Goal: Task Accomplishment & Management: Complete application form

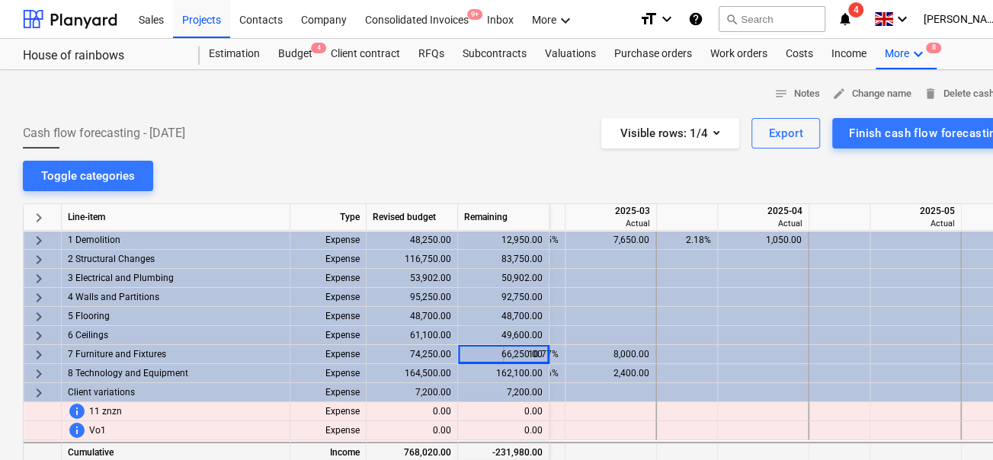
scroll to position [0, 853]
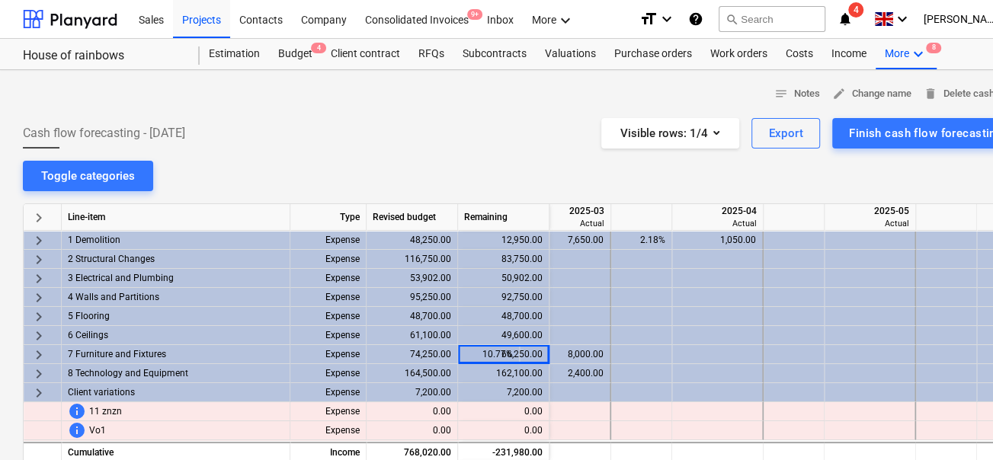
click at [534, 295] on div "92,750.00" at bounding box center [503, 297] width 91 height 19
click at [529, 365] on div "162,100.00" at bounding box center [503, 373] width 91 height 19
click at [521, 341] on div "49,600.00" at bounding box center [503, 335] width 91 height 19
click at [521, 364] on div "162,100.00" at bounding box center [503, 373] width 91 height 19
click at [524, 354] on div "66,250.00" at bounding box center [503, 354] width 91 height 19
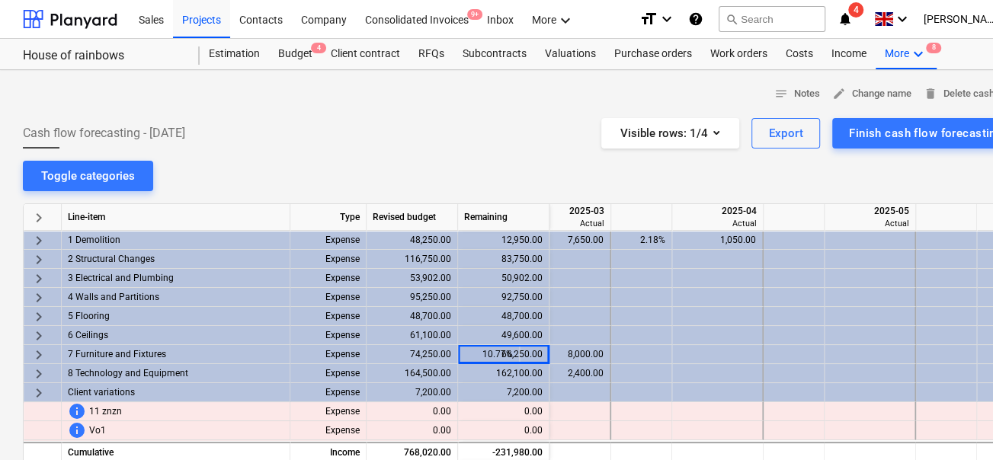
click at [499, 351] on div "66,250.00" at bounding box center [503, 354] width 91 height 19
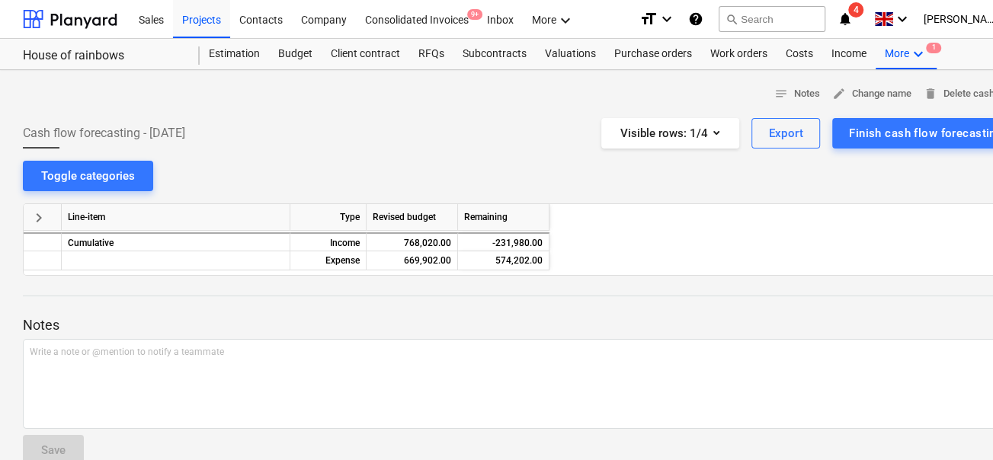
scroll to position [0, 1677]
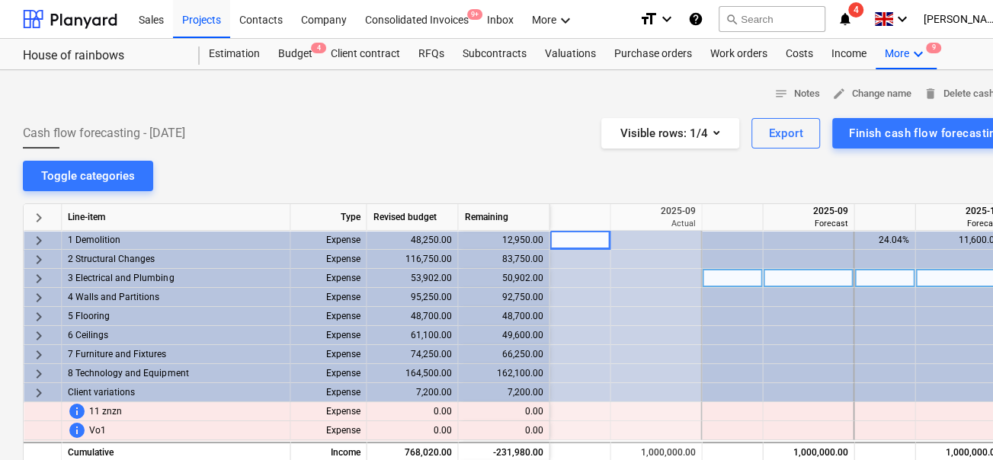
click at [492, 274] on div "50,902.00" at bounding box center [503, 278] width 91 height 19
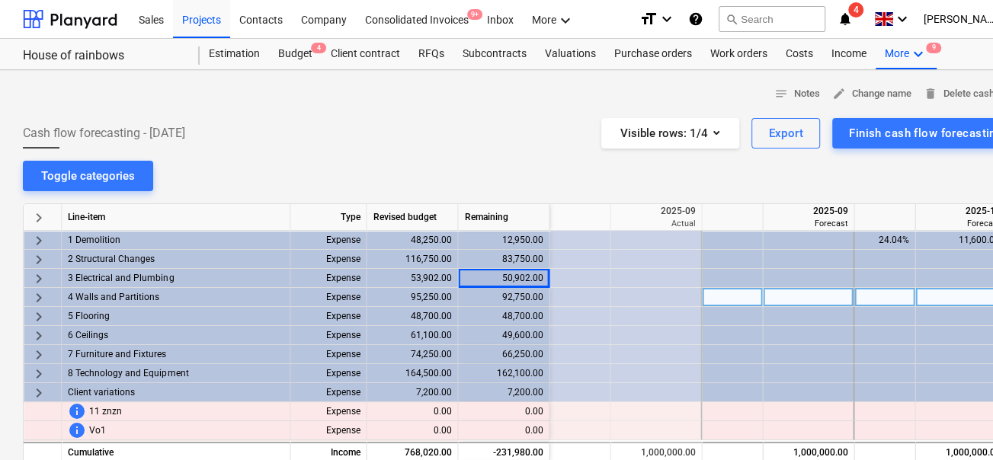
click at [495, 306] on div "92,750.00" at bounding box center [503, 297] width 91 height 19
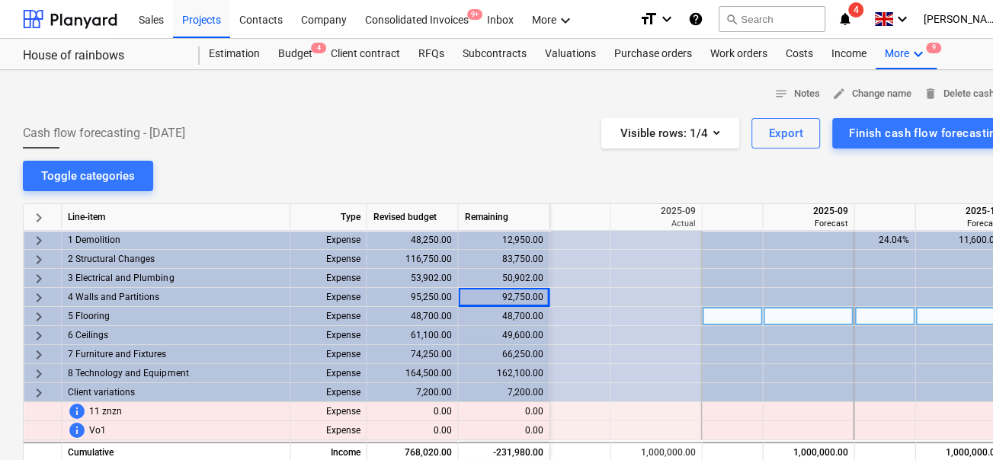
click at [494, 313] on div "48,700.00" at bounding box center [503, 316] width 91 height 19
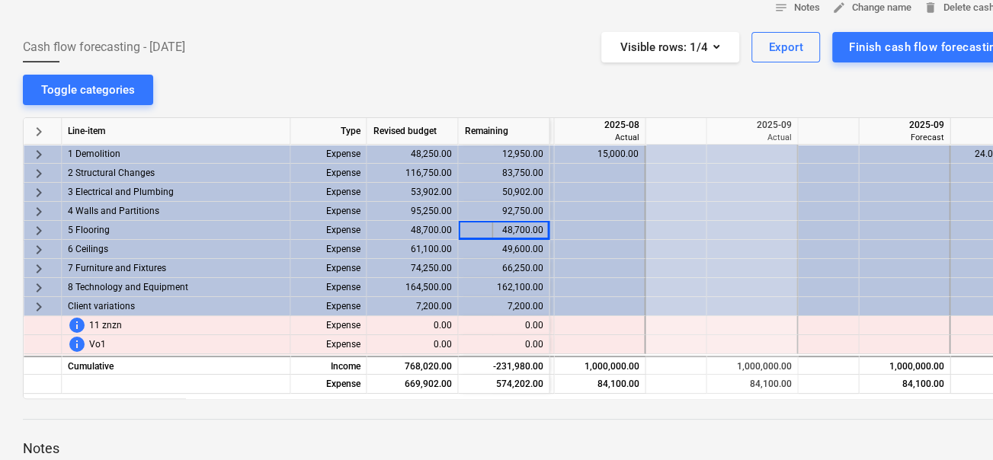
scroll to position [0, 0]
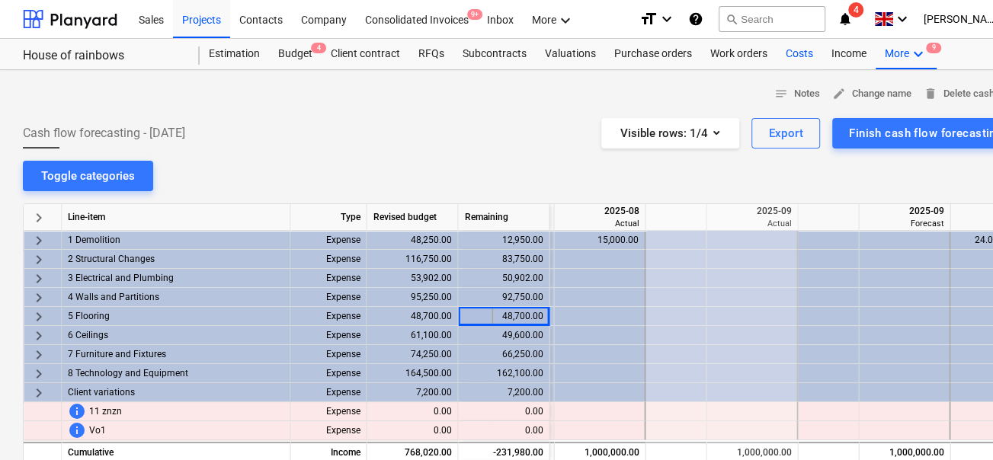
click at [802, 59] on div "Costs" at bounding box center [800, 54] width 46 height 30
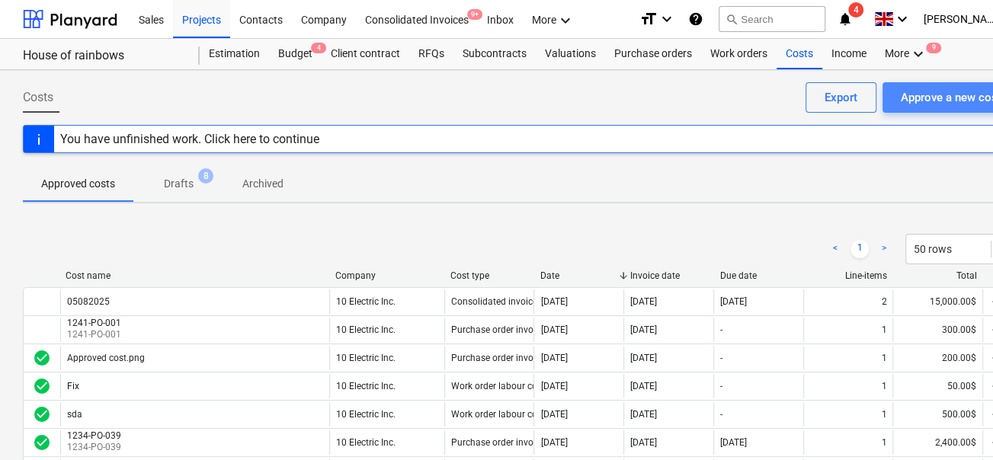
click at [915, 99] on div "Approve a new cost" at bounding box center [951, 98] width 101 height 20
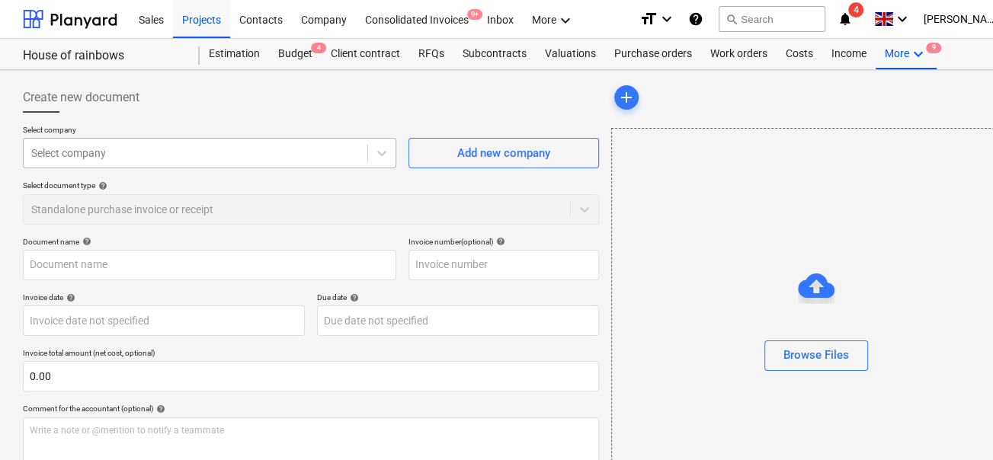
click at [217, 157] on div at bounding box center [195, 153] width 329 height 15
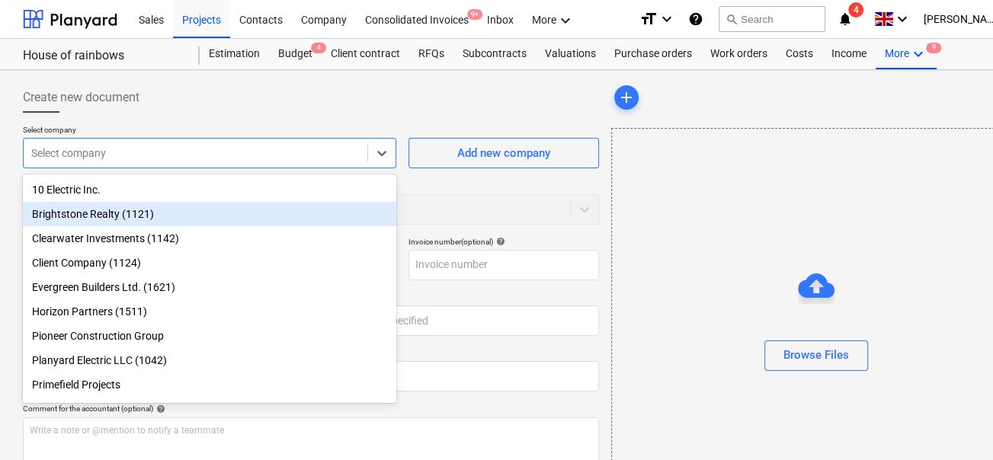
click at [191, 203] on div "Brightstone Realty (1121)" at bounding box center [210, 214] width 374 height 24
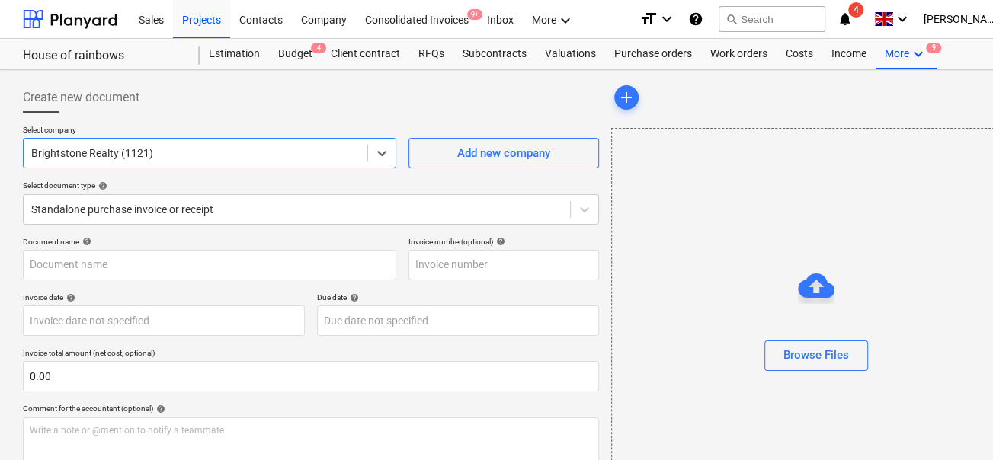
click at [209, 165] on div "Brightstone Realty (1121)" at bounding box center [210, 153] width 374 height 30
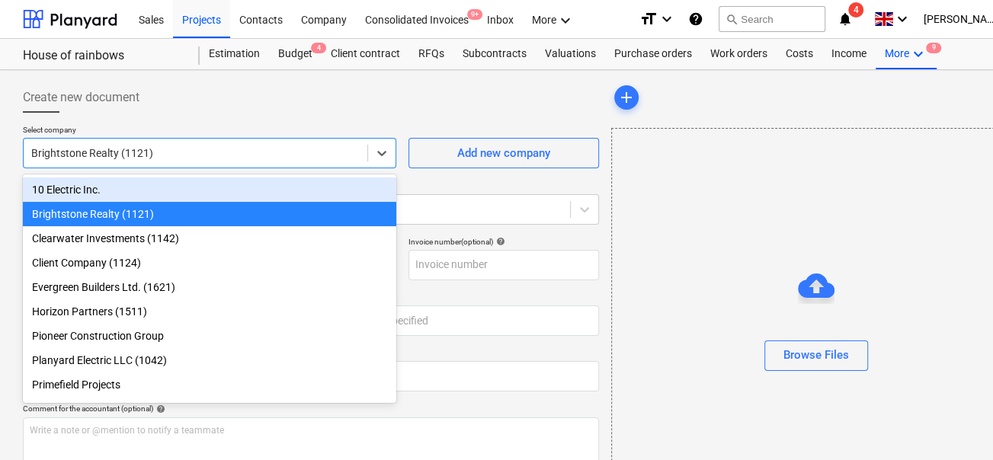
click at [195, 196] on div "10 Electric Inc." at bounding box center [210, 190] width 374 height 24
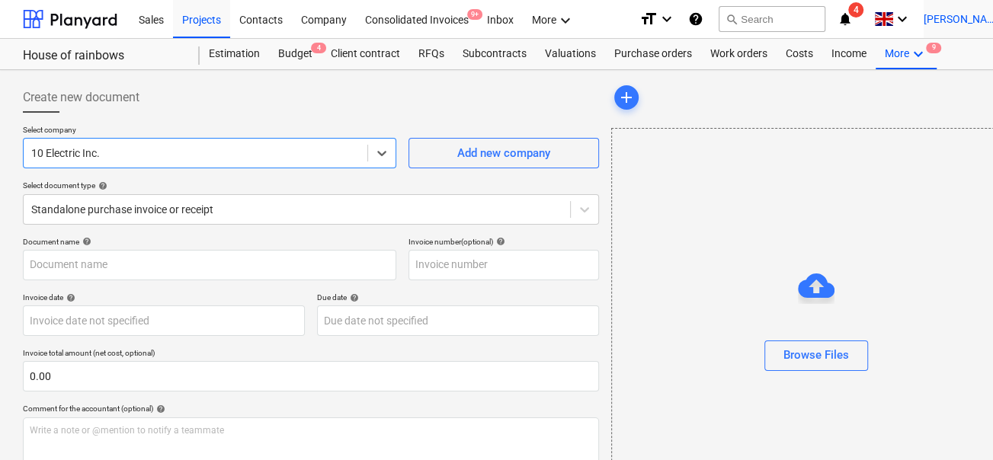
click at [962, 28] on div "J. Walker keyboard_arrow_down" at bounding box center [972, 19] width 96 height 38
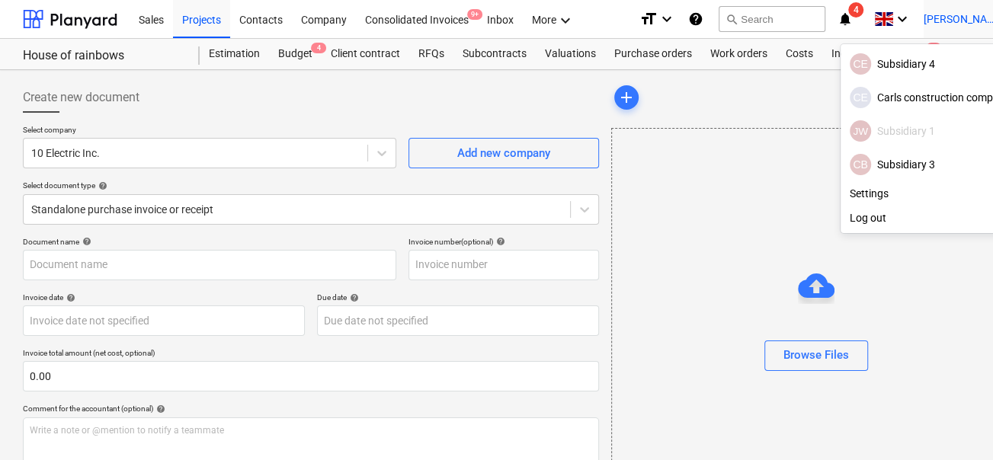
click at [962, 28] on div at bounding box center [496, 230] width 993 height 460
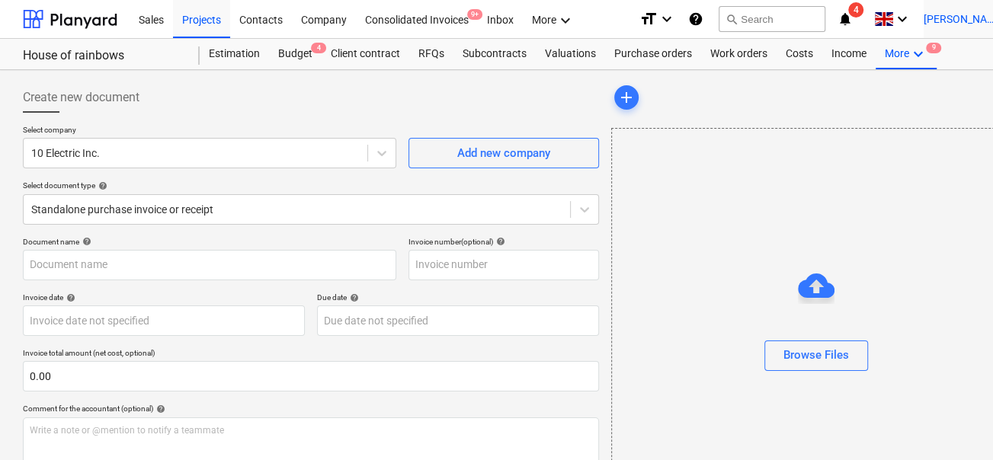
click at [962, 28] on div "J. Walker keyboard_arrow_down" at bounding box center [972, 19] width 96 height 38
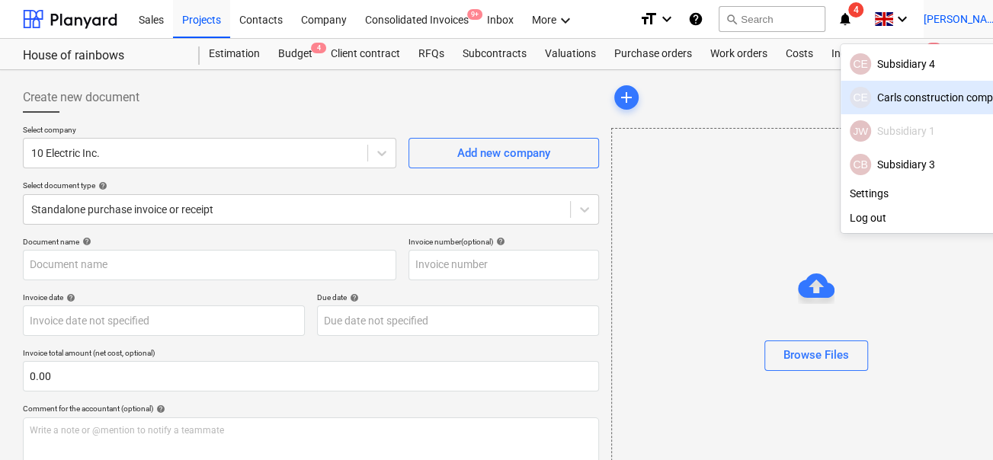
click at [345, 83] on div at bounding box center [496, 230] width 993 height 460
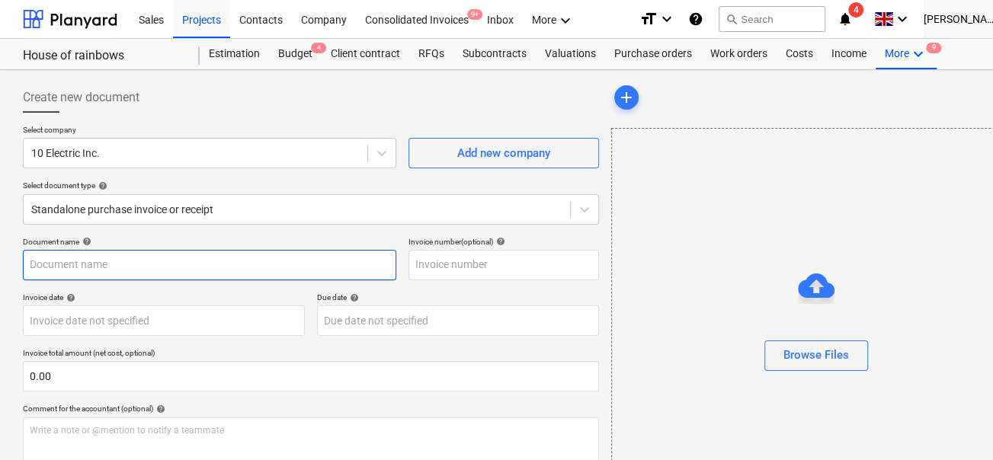
click at [240, 261] on input "text" at bounding box center [210, 265] width 374 height 30
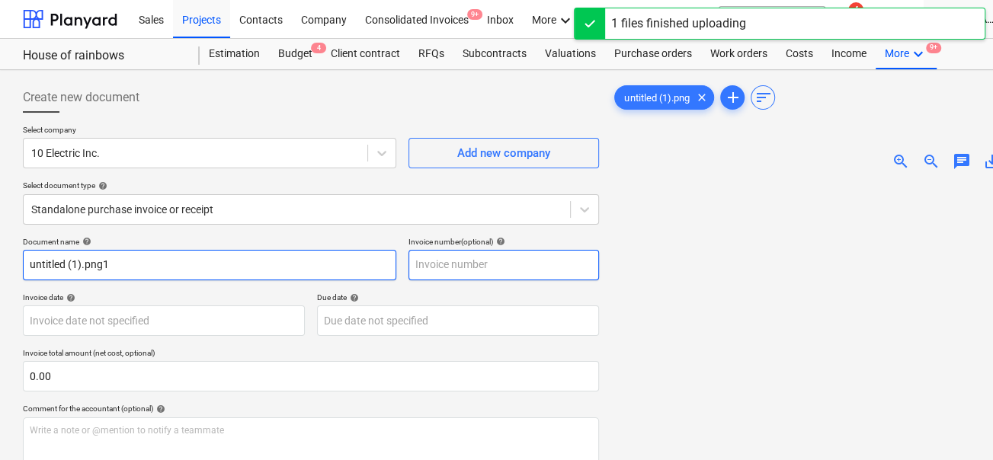
type input "untitled (1).png1"
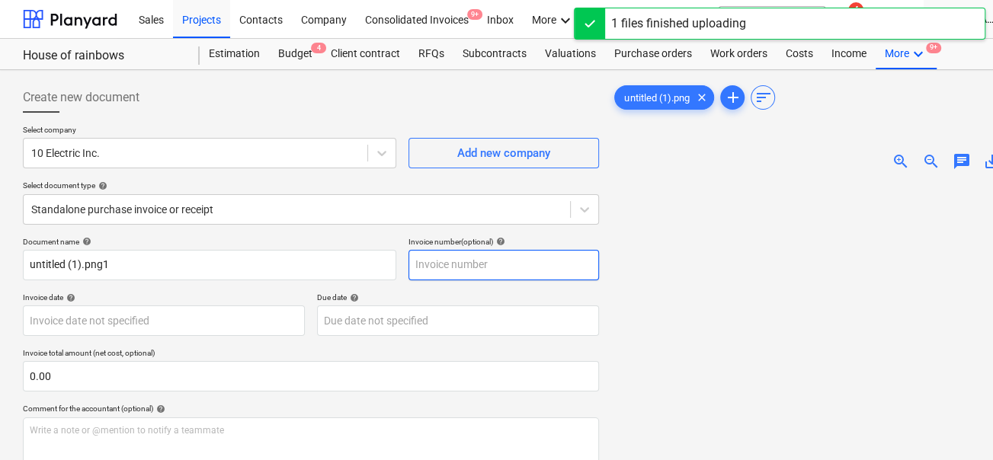
click at [431, 268] on input "text" at bounding box center [504, 265] width 191 height 30
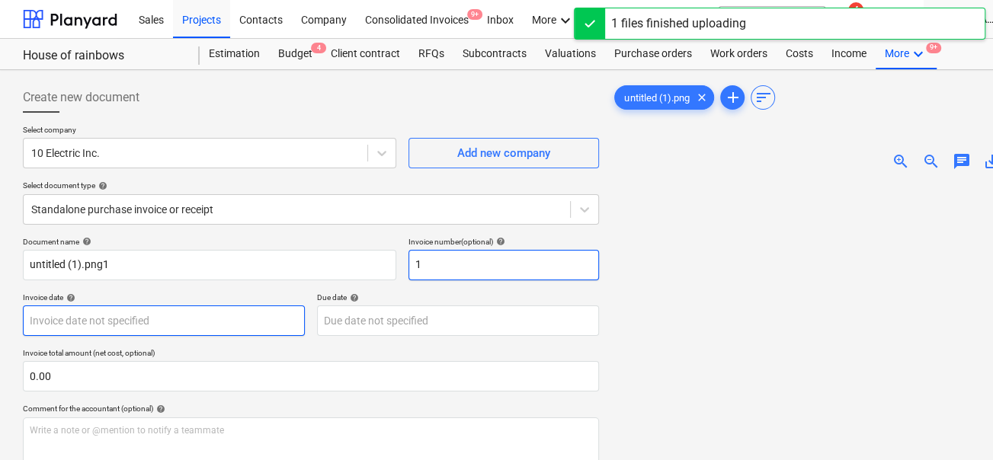
type input "1"
click at [200, 325] on body "Sales Projects Contacts Company Consolidated Invoices 9+ Inbox More keyboard_ar…" at bounding box center [496, 230] width 993 height 460
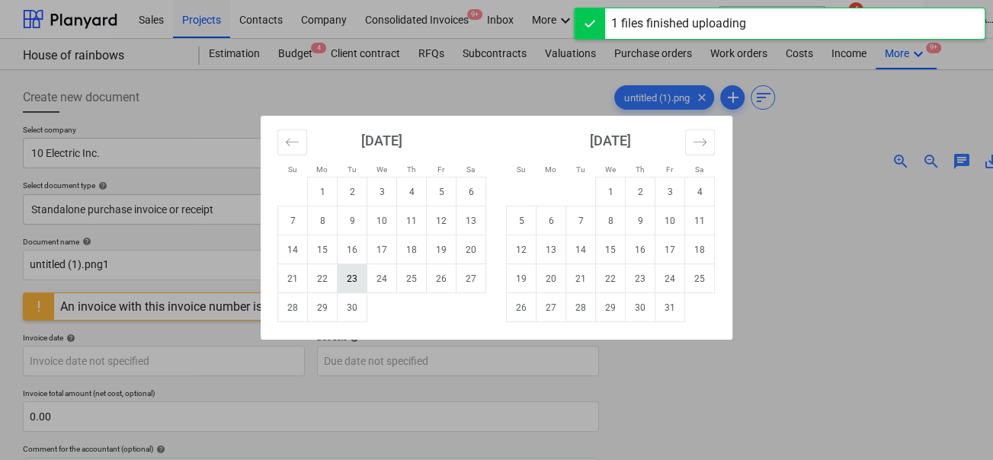
click at [354, 276] on td "23" at bounding box center [353, 279] width 30 height 29
type input "23 Sep 2025"
click at [343, 357] on body "Sales Projects Contacts Company Consolidated Invoices 9+ Inbox More keyboard_ar…" at bounding box center [496, 230] width 993 height 460
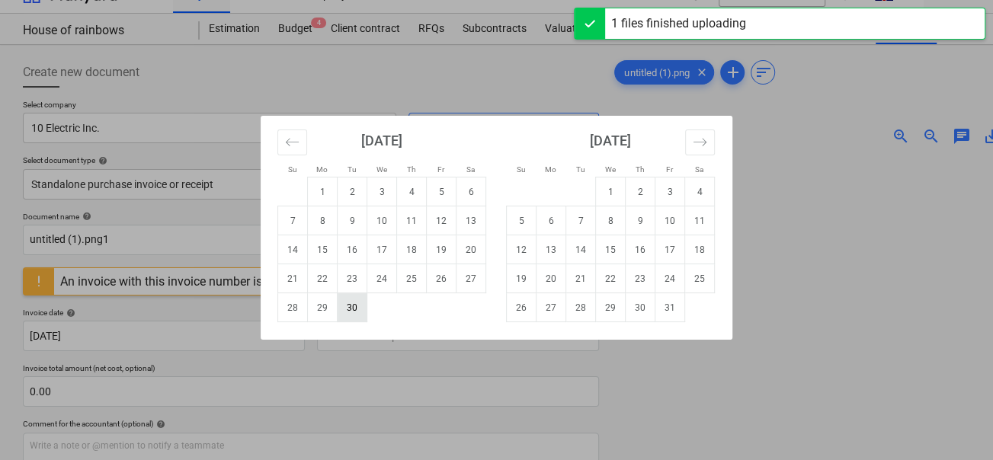
click at [354, 307] on td "30" at bounding box center [353, 307] width 30 height 29
type input "30 Sep 2025"
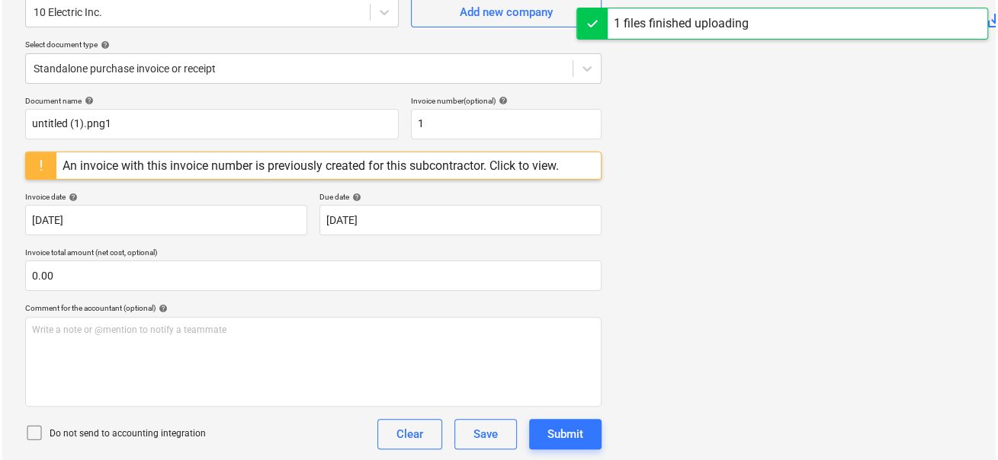
scroll to position [226, 0]
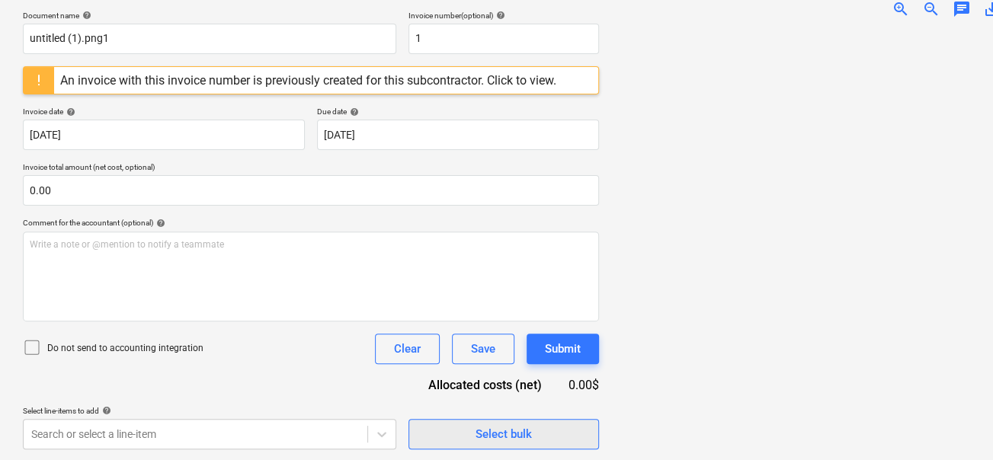
click at [466, 419] on button "Select bulk" at bounding box center [504, 434] width 191 height 30
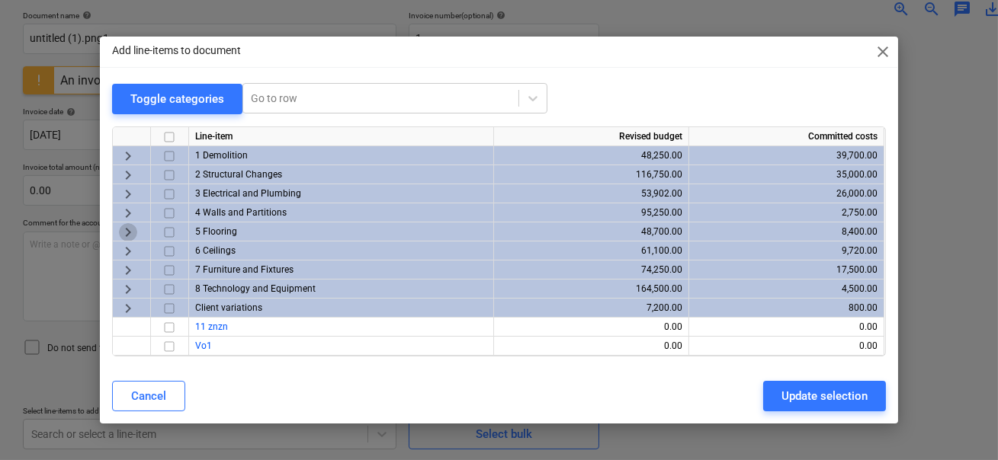
click at [126, 233] on span "keyboard_arrow_right" at bounding box center [128, 232] width 18 height 18
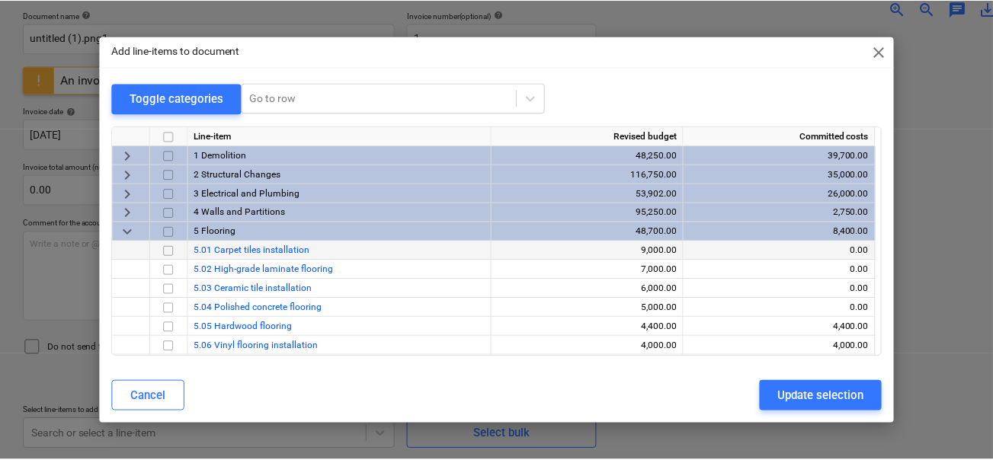
scroll to position [21, 0]
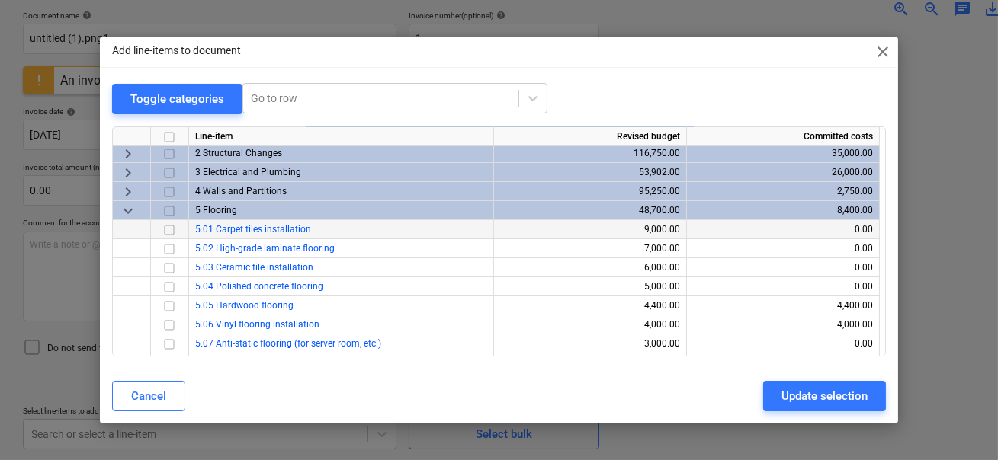
click at [170, 228] on input "checkbox" at bounding box center [169, 230] width 18 height 18
click at [836, 407] on button "Update selection" at bounding box center [824, 396] width 123 height 30
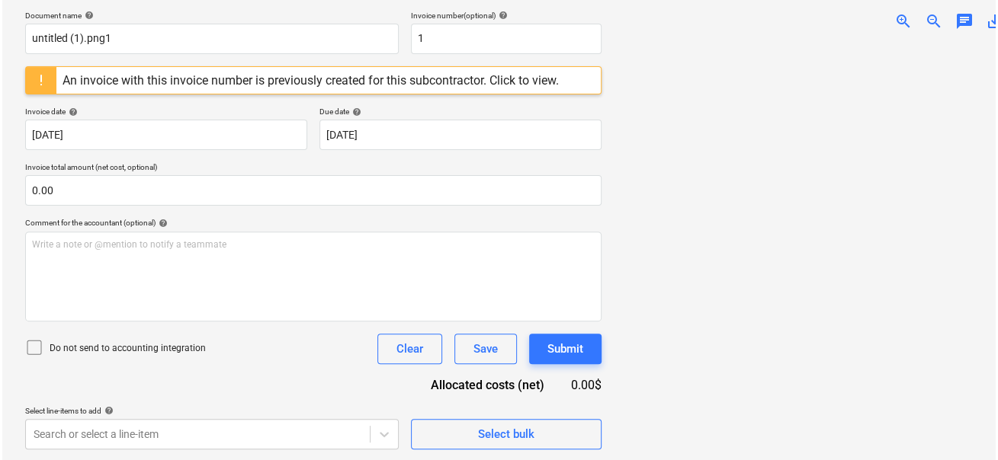
scroll to position [327, 0]
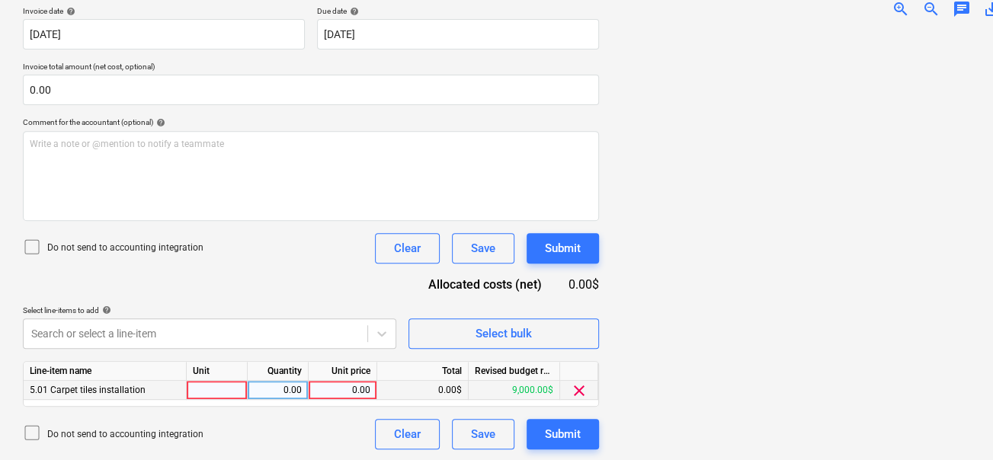
click at [341, 390] on div "0.00" at bounding box center [343, 390] width 56 height 19
type input "q"
type input "1000"
click at [306, 275] on div "Document name help untitled (1).png1 Invoice number (optional) help 1 An invoic…" at bounding box center [311, 180] width 576 height 540
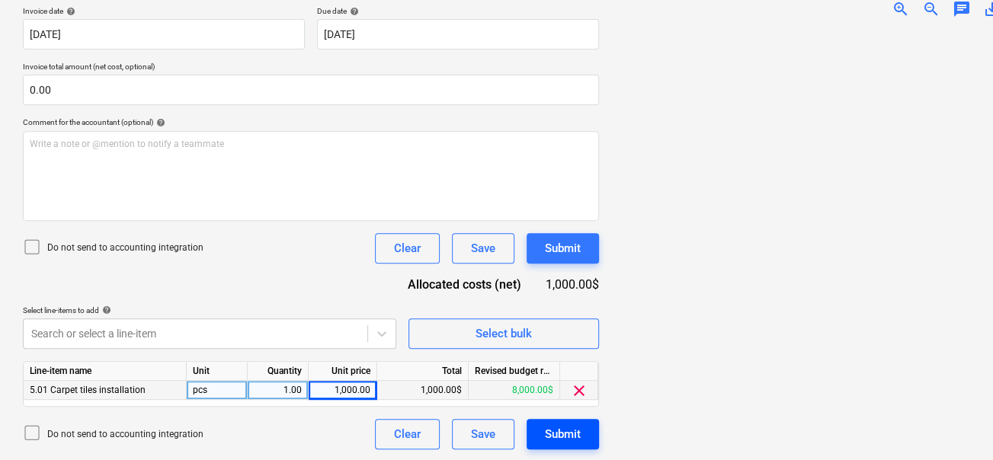
click at [547, 425] on div "Submit" at bounding box center [563, 435] width 36 height 20
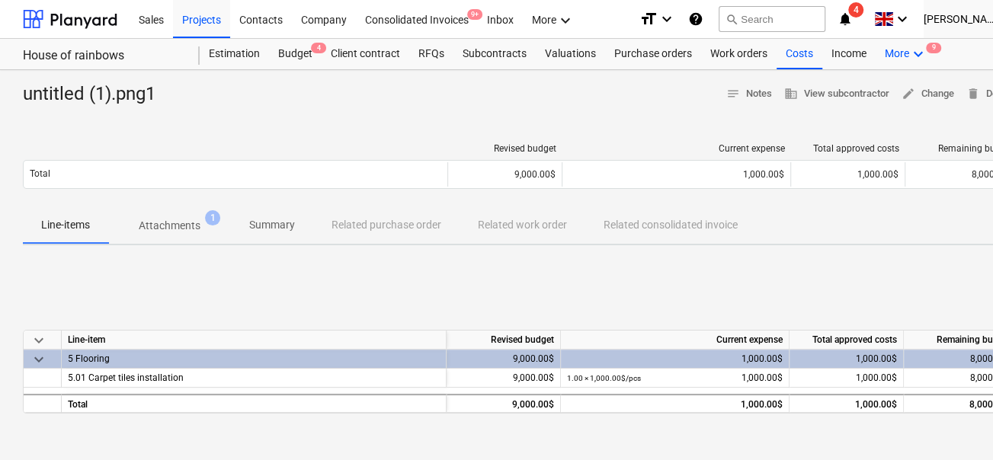
click at [894, 56] on div "More keyboard_arrow_down 9" at bounding box center [906, 54] width 61 height 30
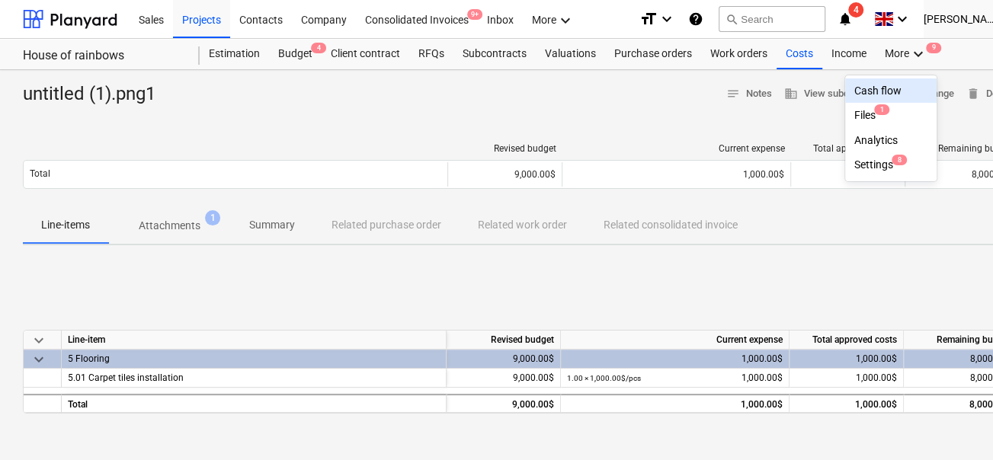
click at [875, 88] on div "Cash flow" at bounding box center [890, 91] width 73 height 12
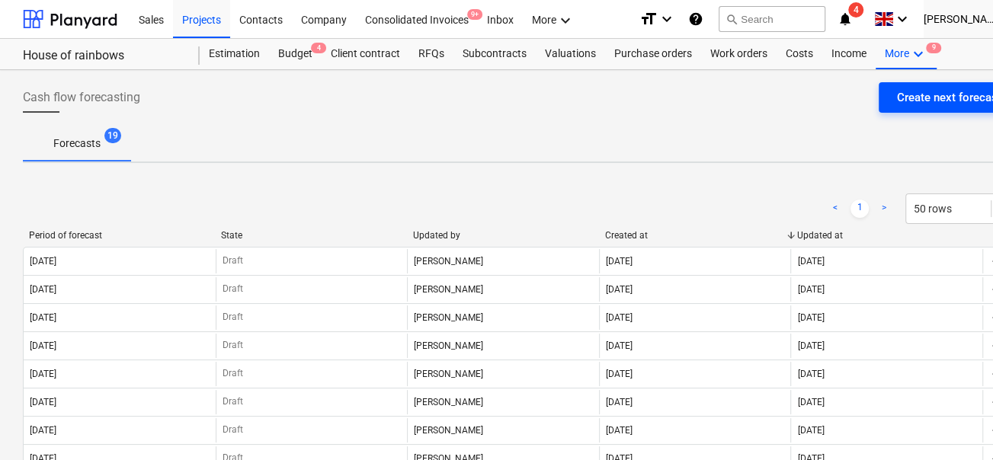
click at [886, 97] on button "Create next forecast" at bounding box center [949, 97] width 141 height 30
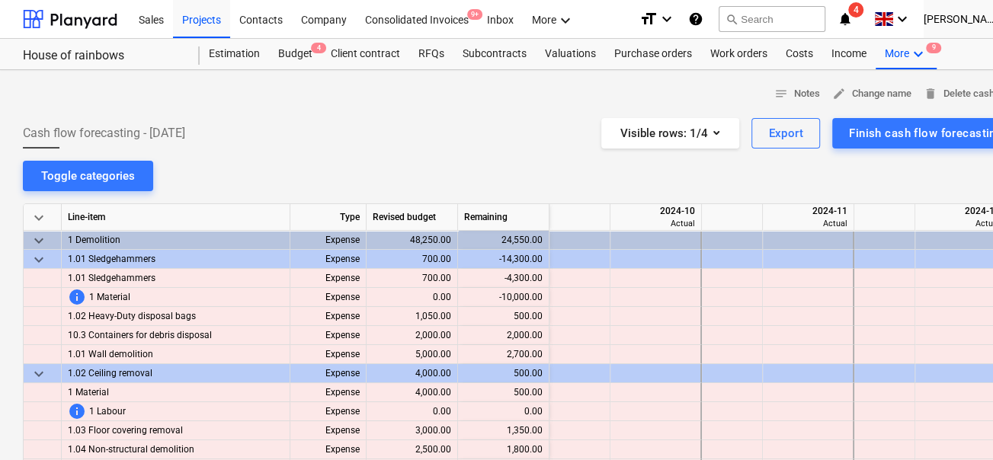
scroll to position [0, 1677]
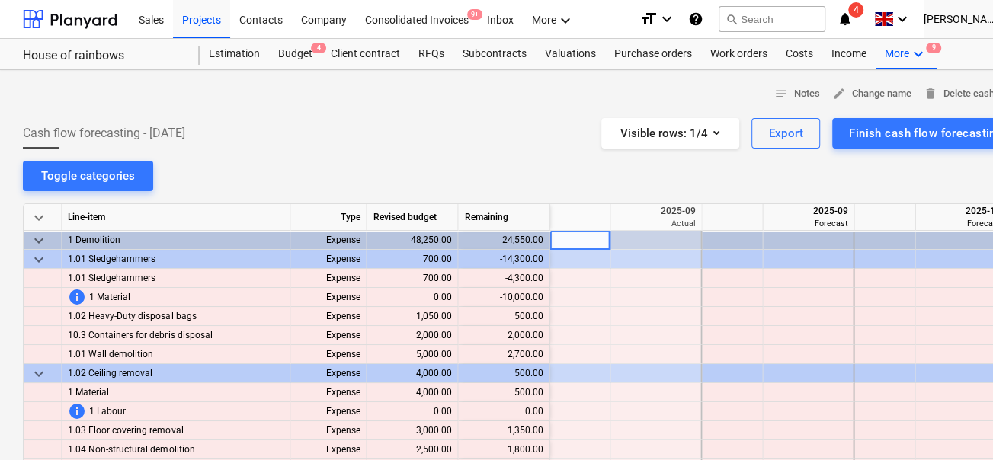
click at [33, 221] on span "keyboard_arrow_down" at bounding box center [39, 218] width 18 height 18
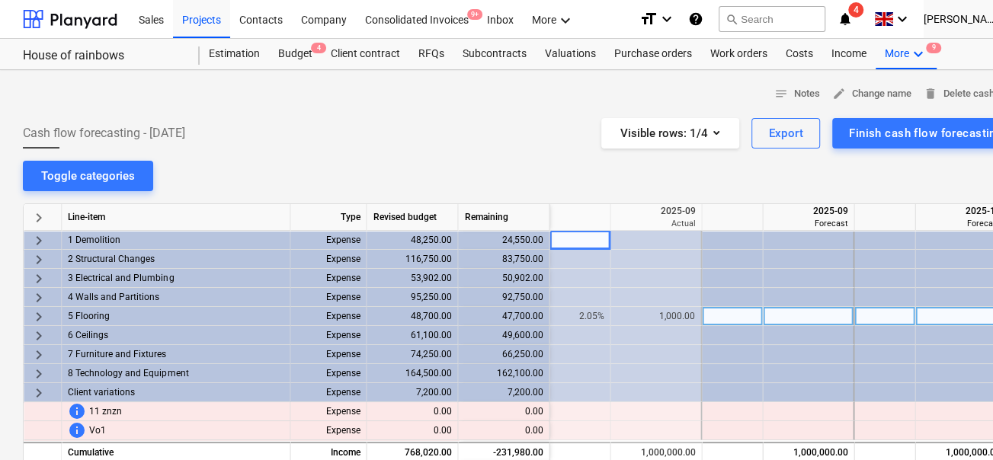
click at [787, 311] on div at bounding box center [808, 316] width 91 height 19
type input "1000"
click at [800, 55] on div "Costs" at bounding box center [800, 54] width 46 height 30
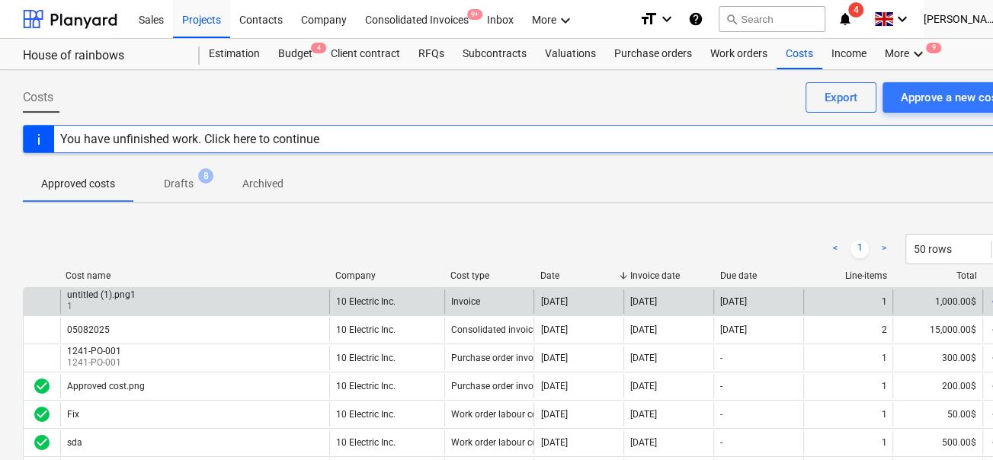
click at [207, 294] on div "untitled (1).png1 1" at bounding box center [194, 302] width 269 height 24
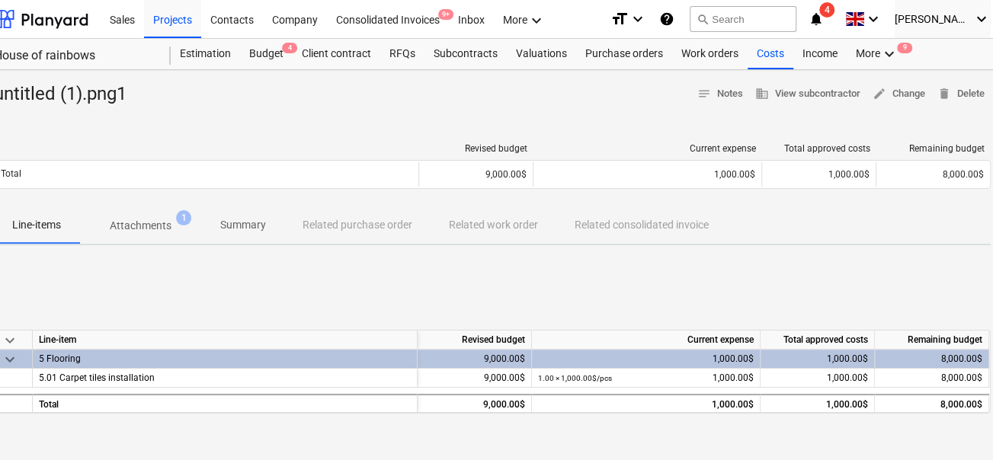
scroll to position [0, 50]
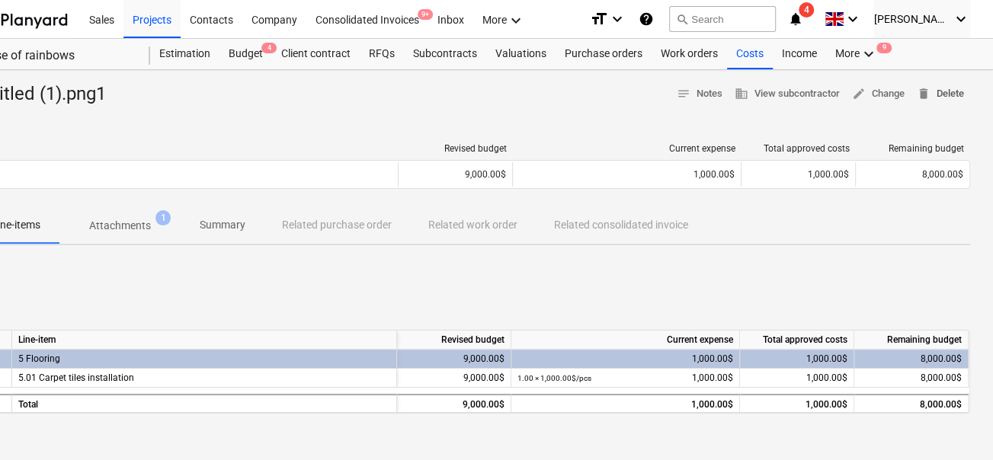
click at [925, 90] on span "delete" at bounding box center [924, 94] width 14 height 14
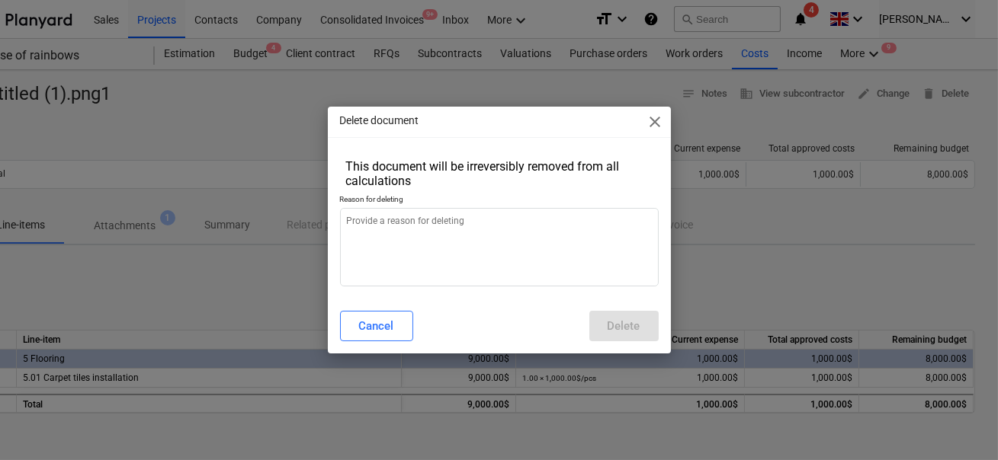
type textarea "x"
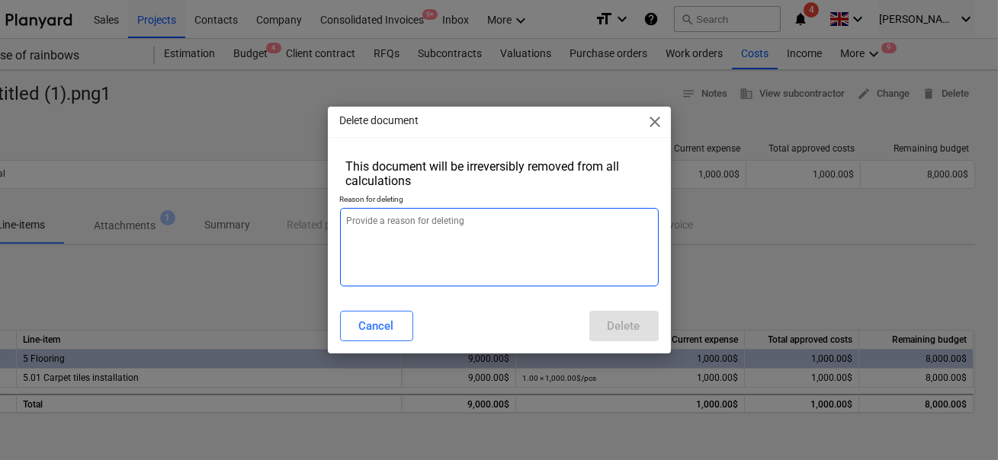
click at [508, 239] on textarea at bounding box center [499, 247] width 319 height 79
type textarea "d"
type textarea "x"
type textarea "d"
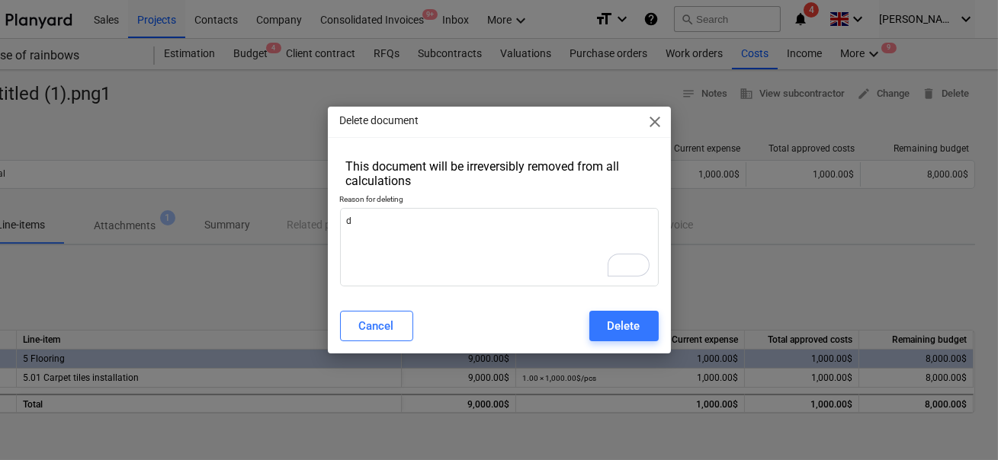
click at [618, 309] on div "Cancel Delete" at bounding box center [499, 326] width 337 height 43
click at [618, 320] on div "Delete" at bounding box center [624, 326] width 33 height 20
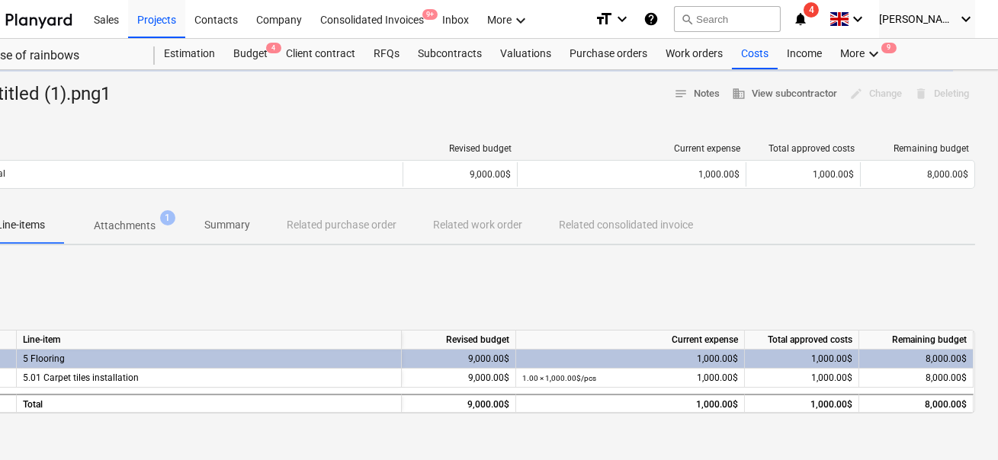
type textarea "x"
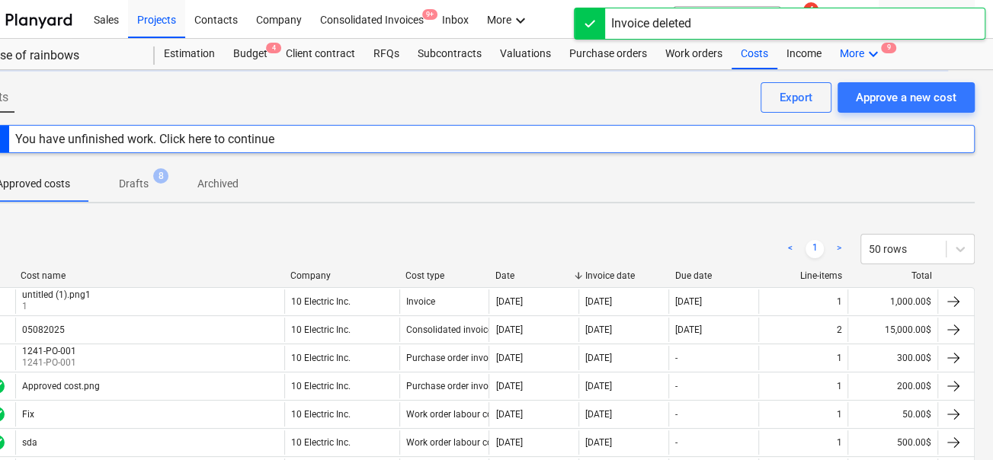
click at [869, 40] on div "More keyboard_arrow_down 9" at bounding box center [861, 54] width 61 height 30
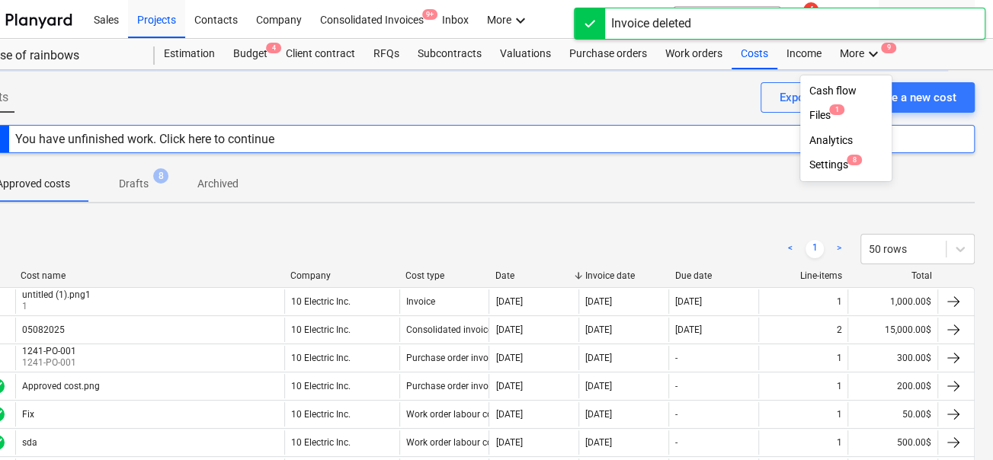
click at [862, 55] on div at bounding box center [496, 230] width 993 height 460
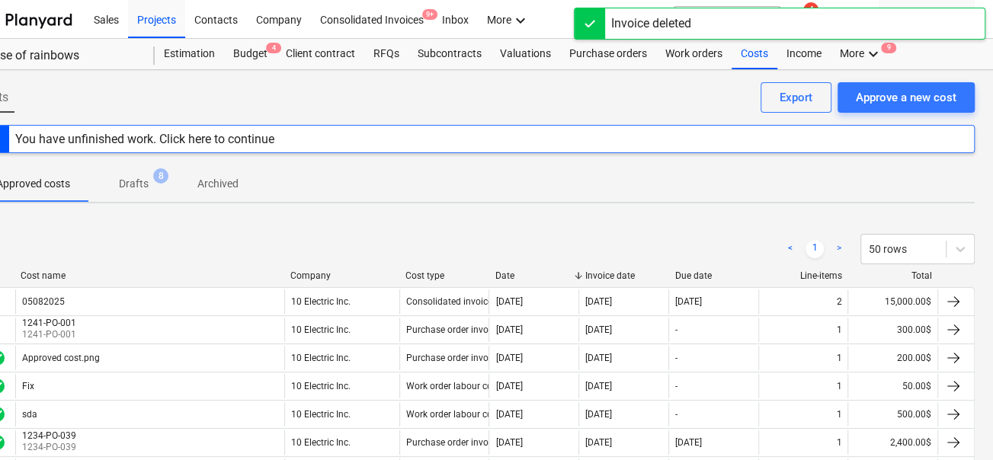
click at [864, 55] on icon "keyboard_arrow_down" at bounding box center [873, 54] width 18 height 18
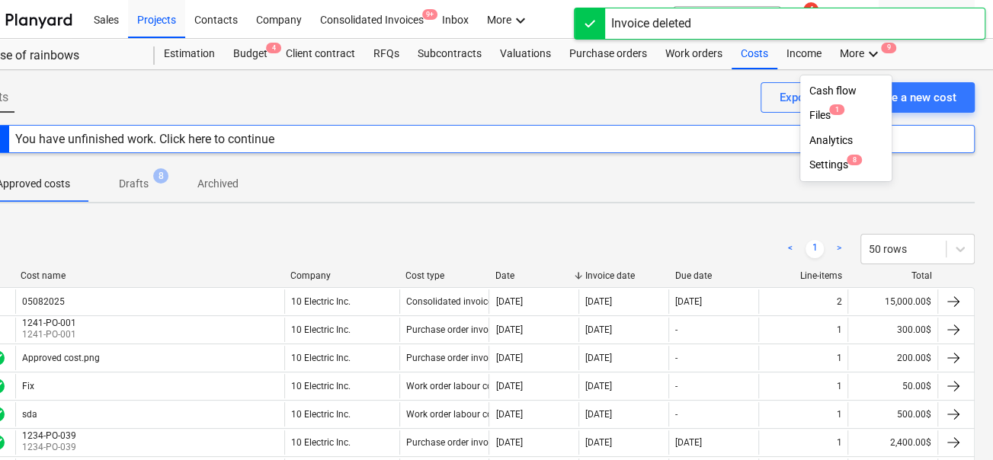
click at [844, 82] on div "Cash flow" at bounding box center [845, 91] width 91 height 24
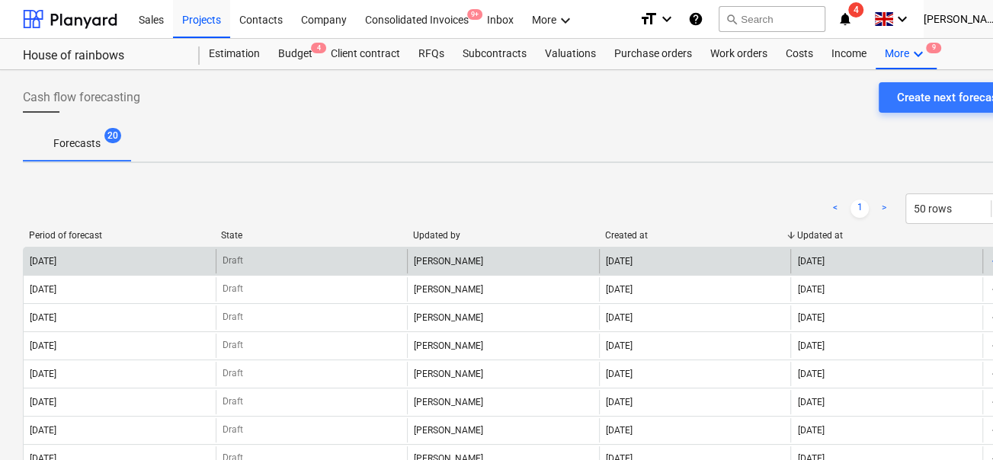
click at [548, 273] on div "2025 September Draft Johnny Walker 17 Sep 2025 17 Sep 2025" at bounding box center [521, 261] width 997 height 28
click at [536, 262] on div "Johnny Walker" at bounding box center [503, 261] width 192 height 24
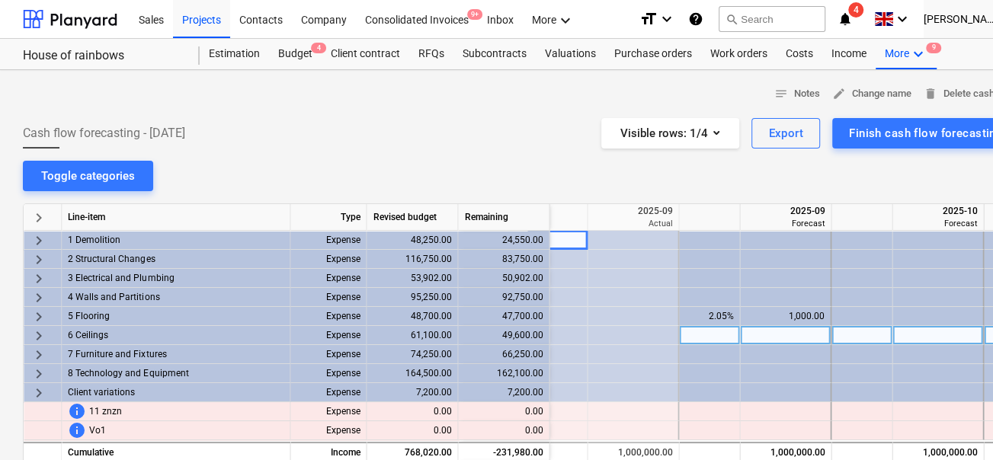
scroll to position [0, 1683]
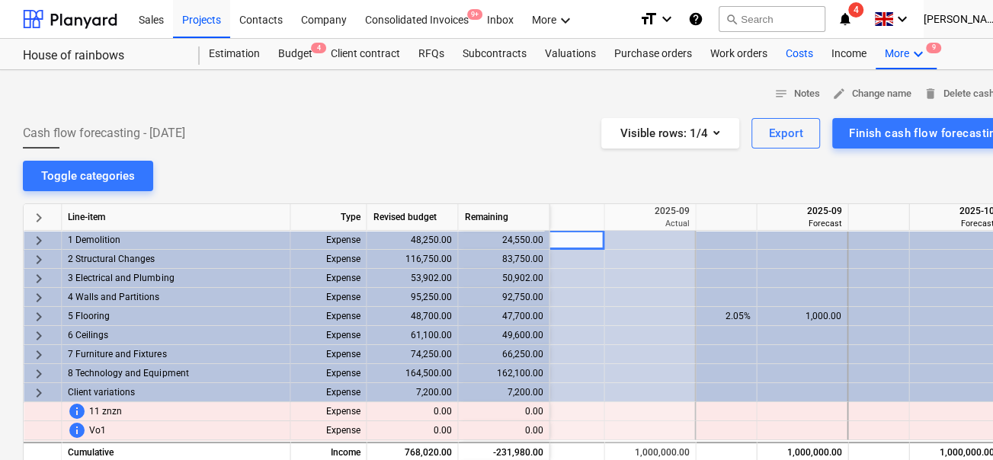
click at [784, 56] on div "Costs" at bounding box center [800, 54] width 46 height 30
click at [46, 316] on span "keyboard_arrow_right" at bounding box center [39, 317] width 18 height 18
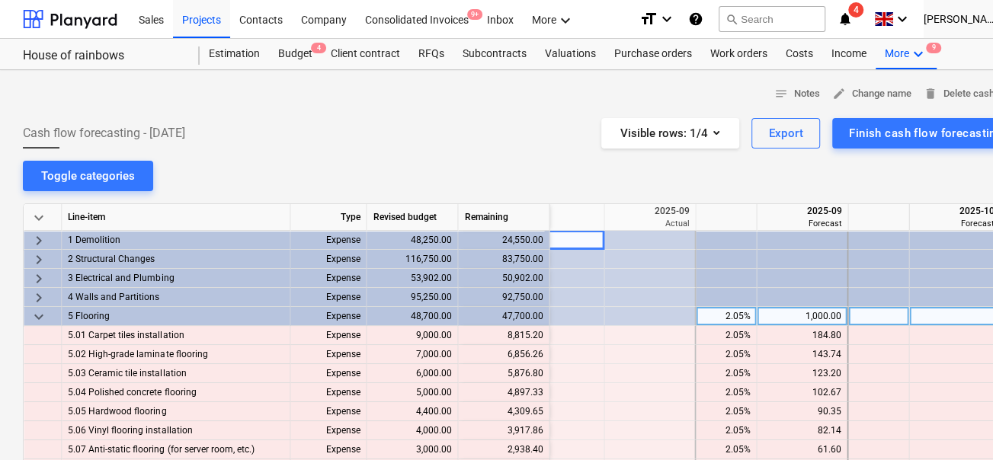
click at [49, 311] on div "keyboard_arrow_down" at bounding box center [43, 316] width 38 height 19
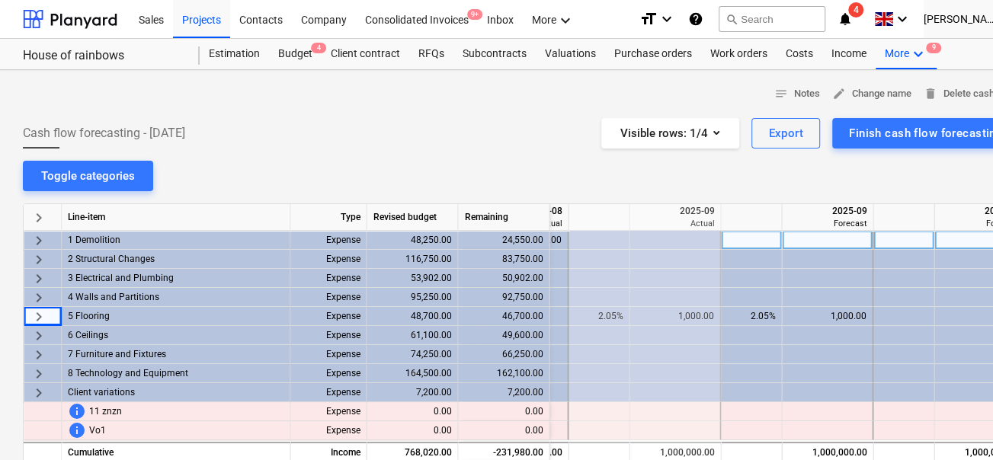
scroll to position [0, 1646]
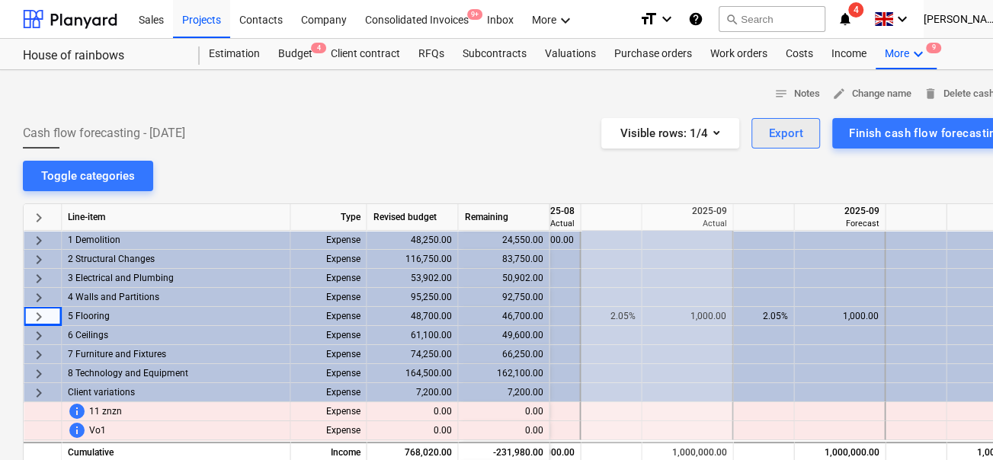
click at [803, 139] on div "Export" at bounding box center [785, 133] width 35 height 20
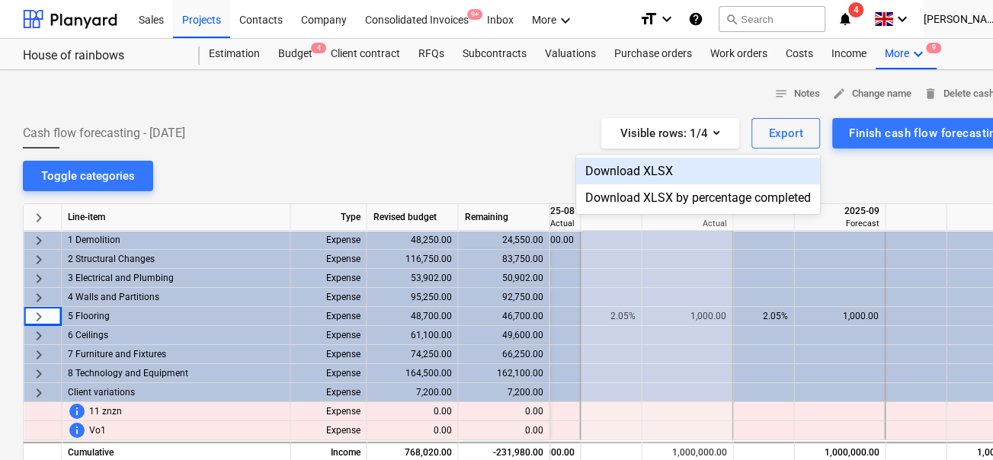
click at [620, 172] on div "Download XLSX" at bounding box center [698, 171] width 244 height 27
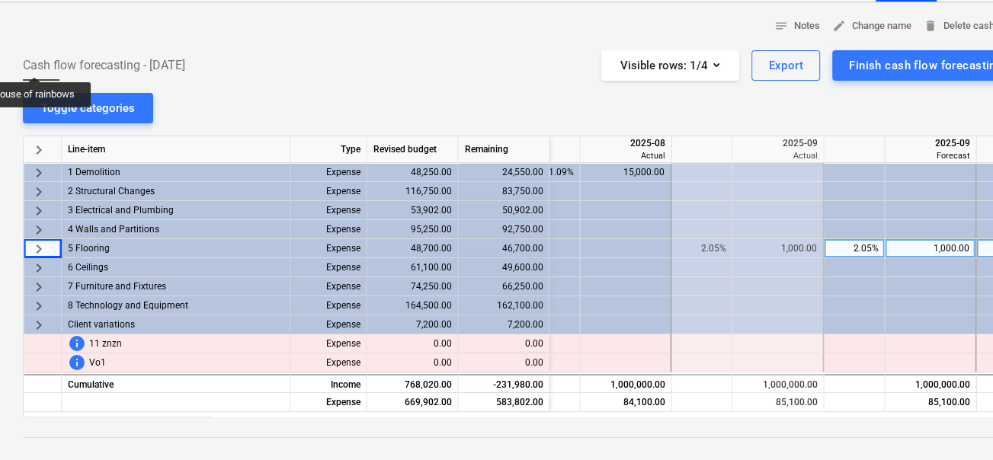
scroll to position [153, 0]
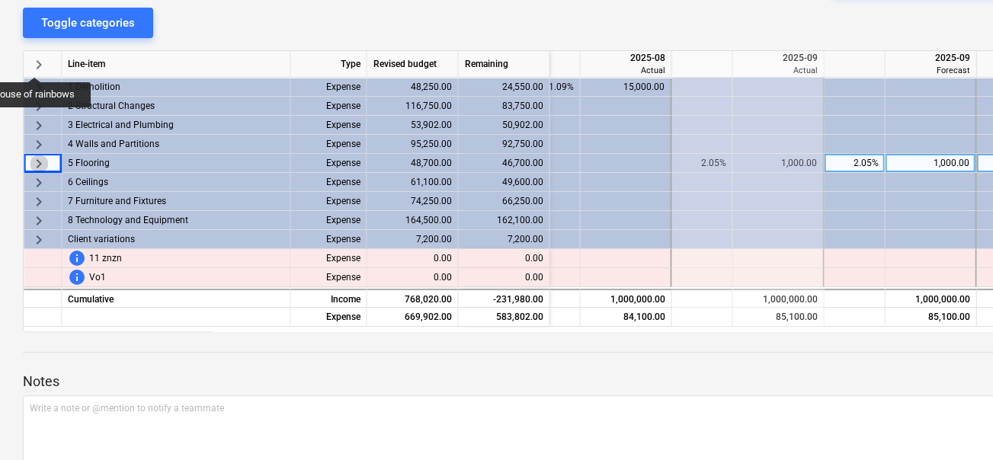
click at [43, 162] on span "keyboard_arrow_right" at bounding box center [39, 164] width 18 height 18
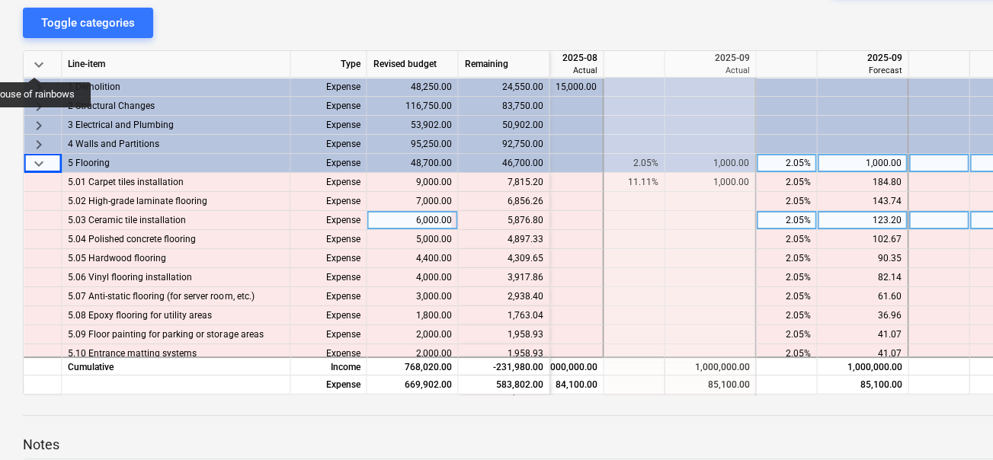
scroll to position [0, 1624]
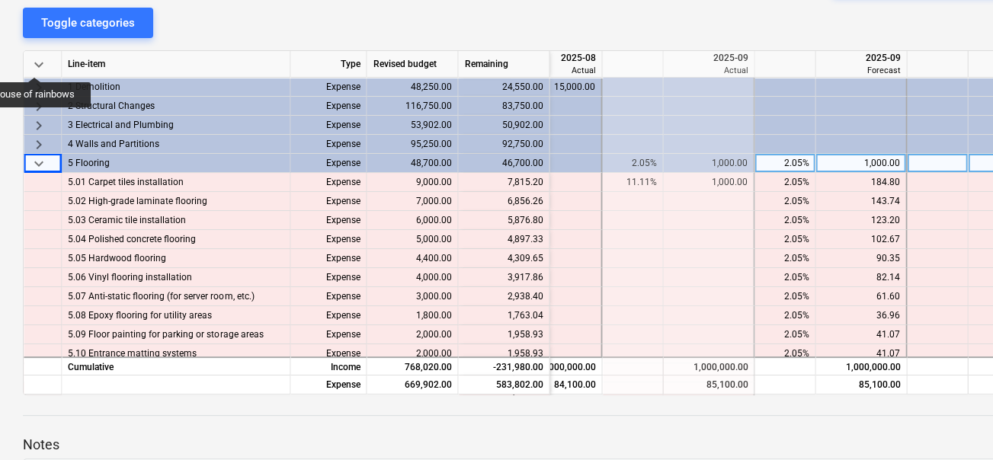
click at [37, 155] on span "keyboard_arrow_down" at bounding box center [39, 164] width 18 height 18
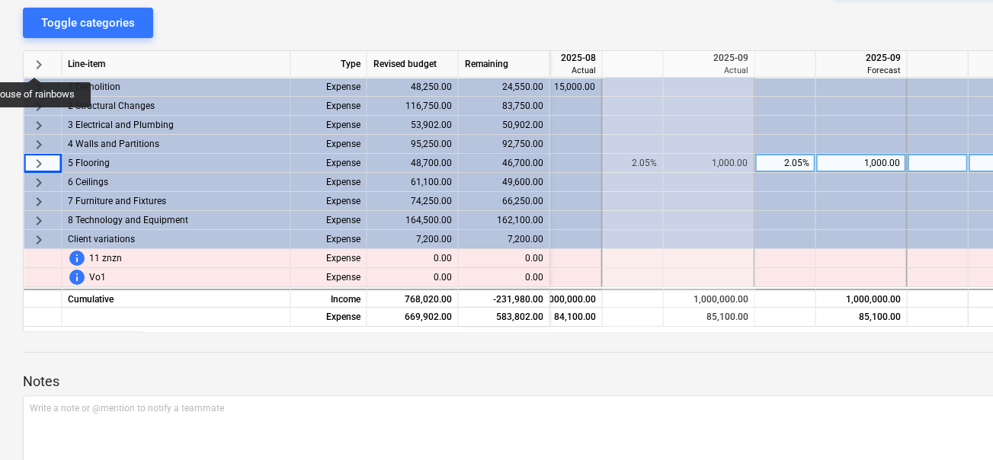
click at [873, 163] on div "1,000.00" at bounding box center [861, 163] width 78 height 19
click at [873, 163] on input "1000" at bounding box center [861, 163] width 90 height 18
click at [703, 159] on div "1,000.00" at bounding box center [708, 163] width 78 height 19
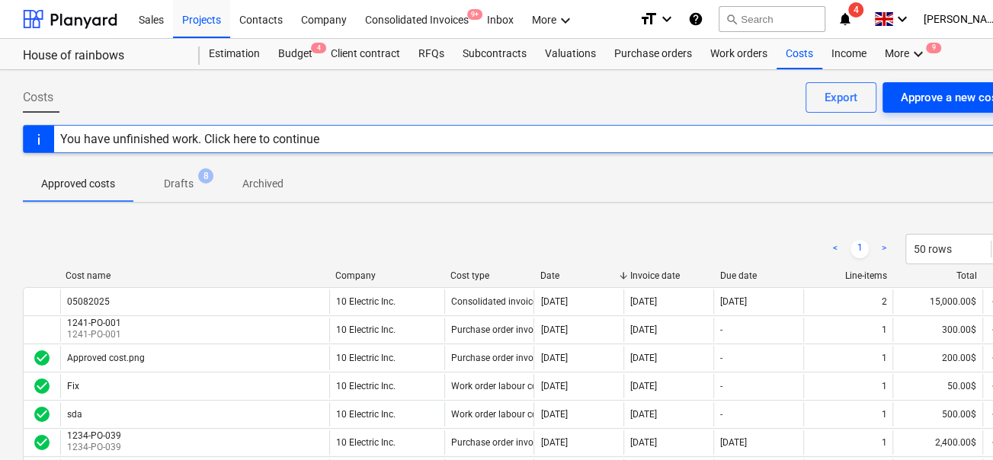
click at [918, 98] on div "Approve a new cost" at bounding box center [951, 98] width 101 height 20
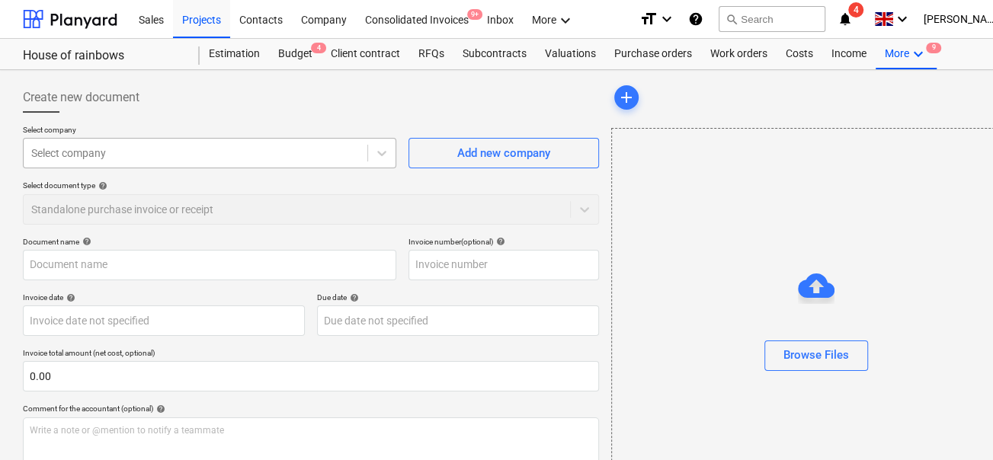
click at [191, 158] on div at bounding box center [195, 153] width 329 height 15
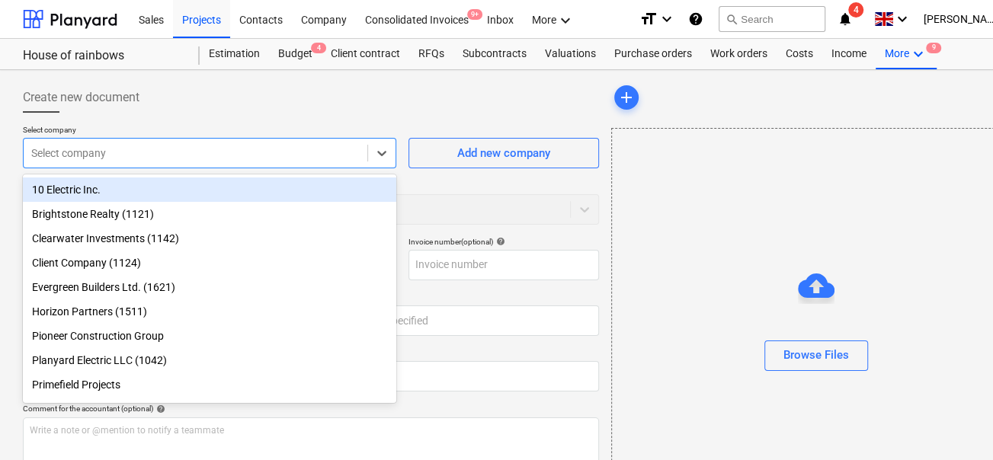
click at [172, 195] on div "10 Electric Inc." at bounding box center [210, 190] width 374 height 24
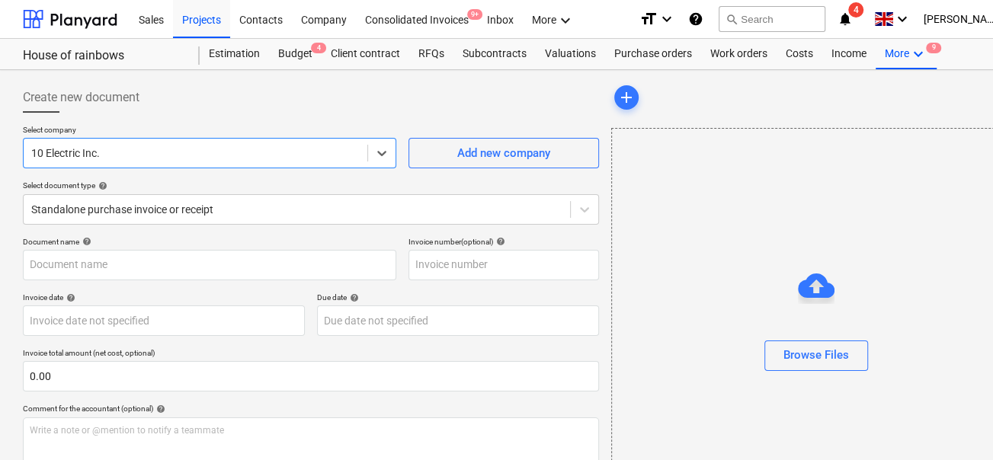
scroll to position [37, 0]
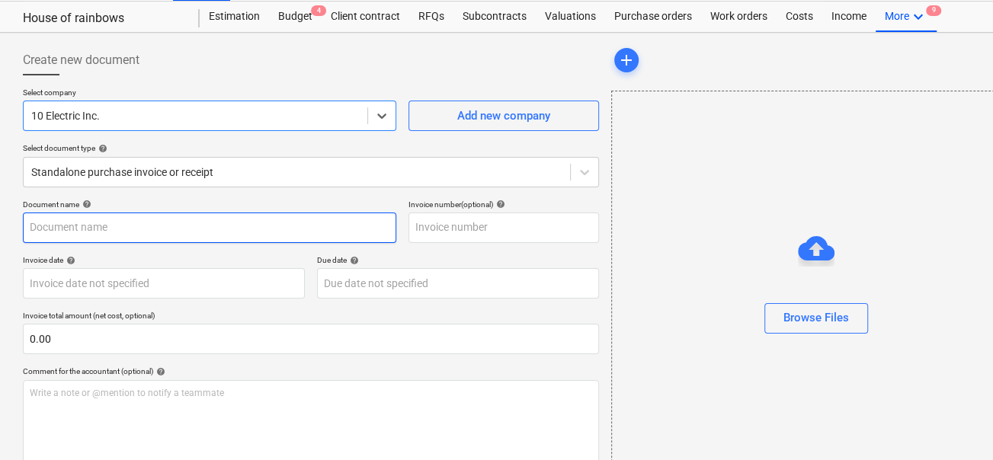
click at [239, 226] on input "text" at bounding box center [210, 228] width 374 height 30
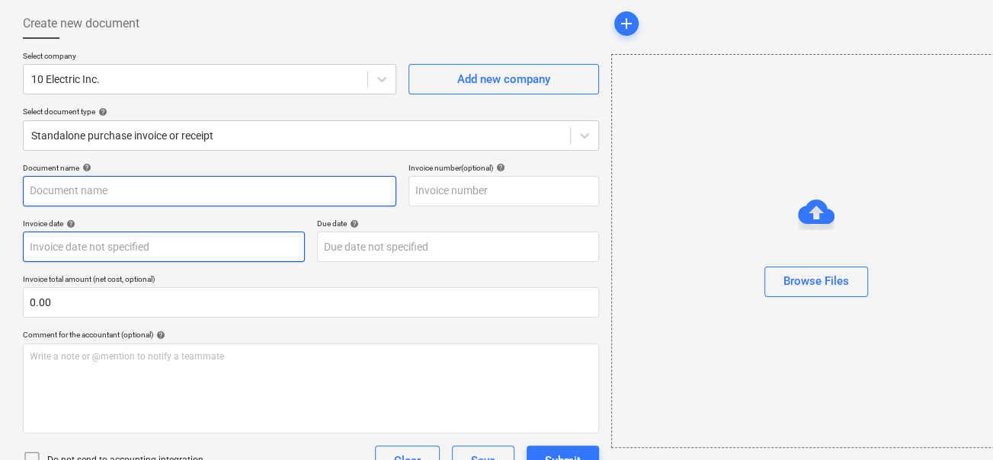
scroll to position [187, 0]
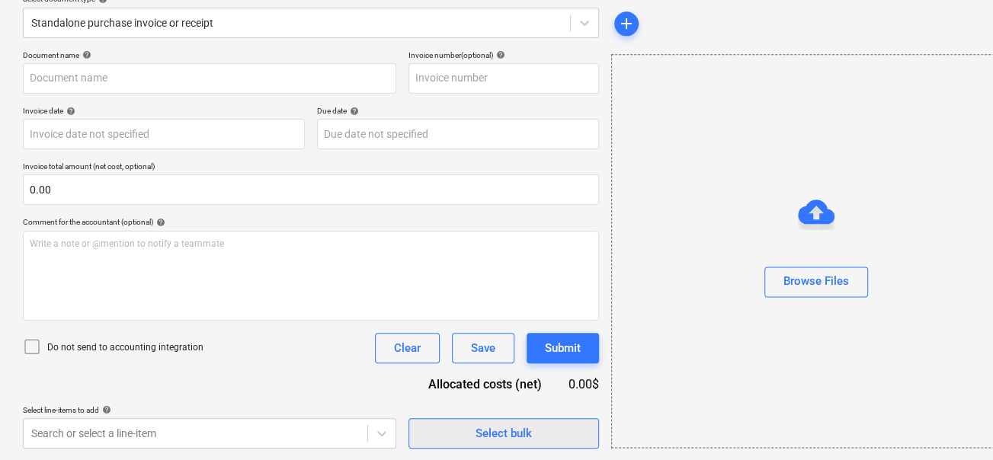
click at [450, 418] on button "Select bulk" at bounding box center [504, 433] width 191 height 30
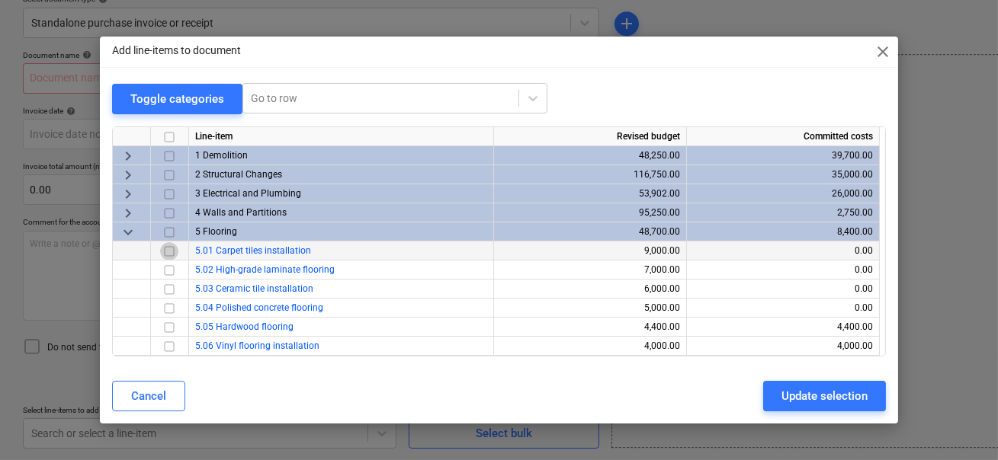
click at [165, 255] on input "checkbox" at bounding box center [169, 251] width 18 height 18
click at [818, 399] on div "Update selection" at bounding box center [824, 396] width 86 height 20
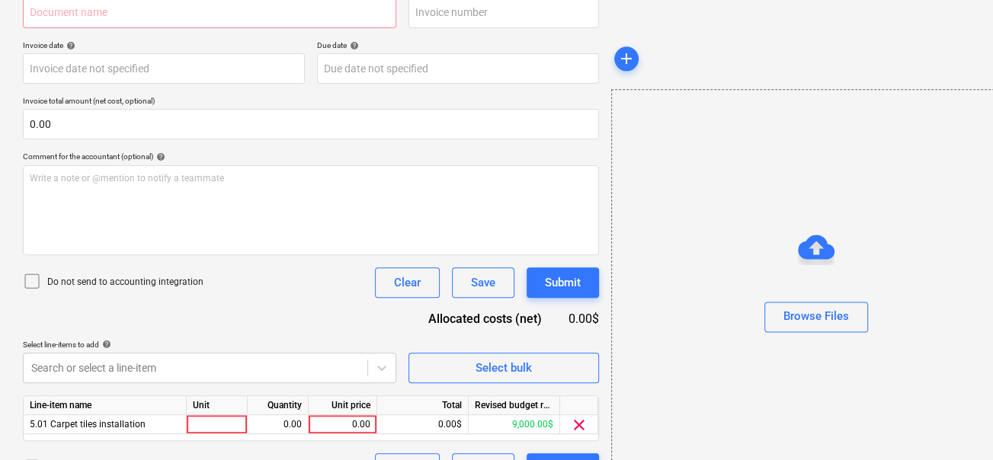
scroll to position [287, 0]
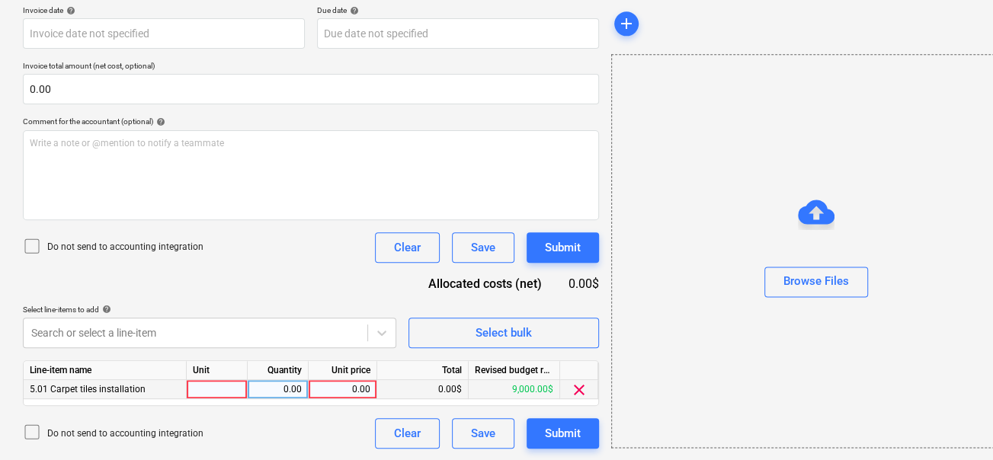
click at [335, 388] on div "0.00" at bounding box center [343, 389] width 56 height 19
type input "1000"
click at [283, 265] on div "Document name help Invoice number (optional) help Invoice date help Press the d…" at bounding box center [311, 199] width 576 height 499
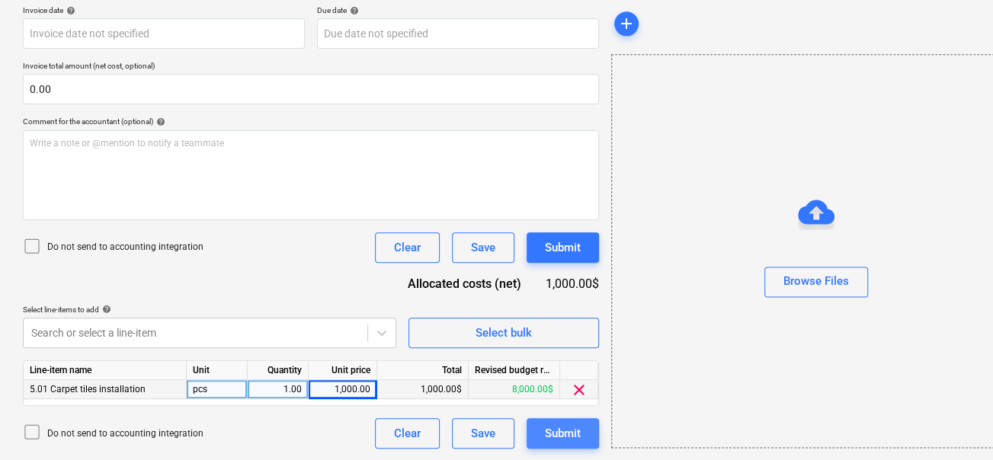
click at [563, 425] on div "Submit" at bounding box center [563, 434] width 36 height 20
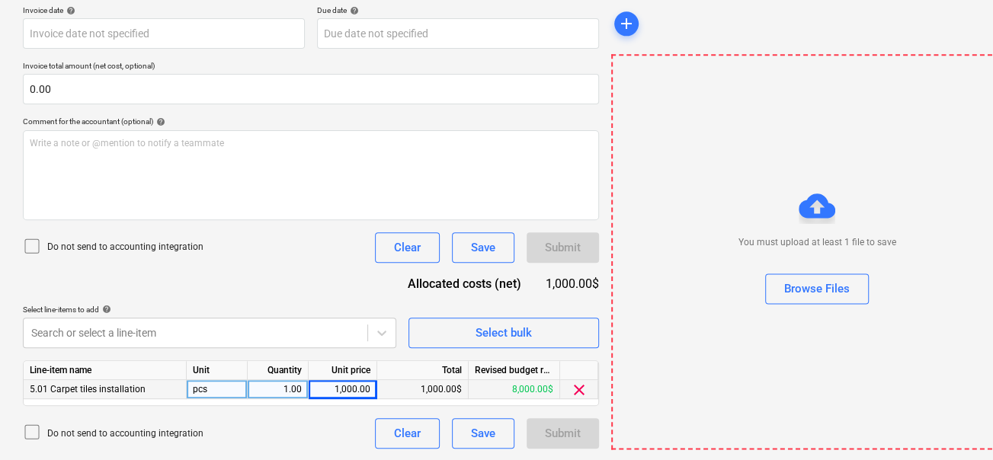
click at [335, 308] on div "Select line-items to add help" at bounding box center [210, 310] width 374 height 10
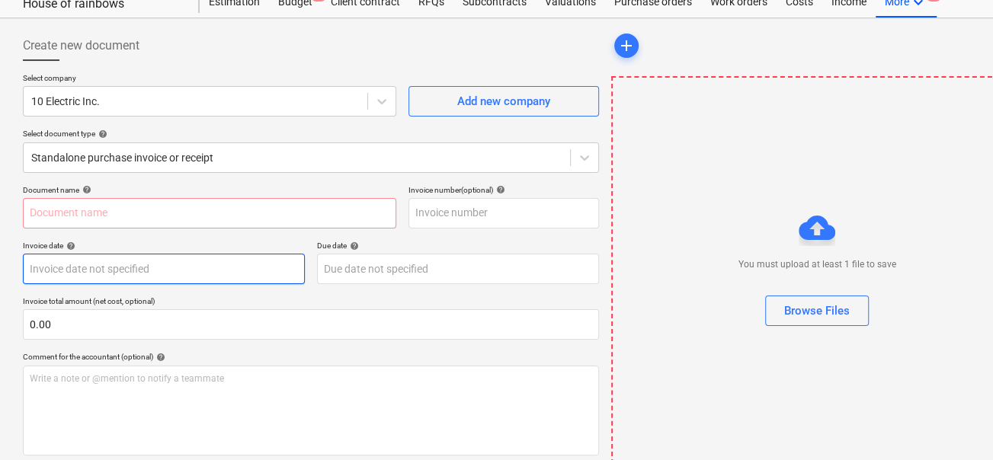
scroll to position [16, 0]
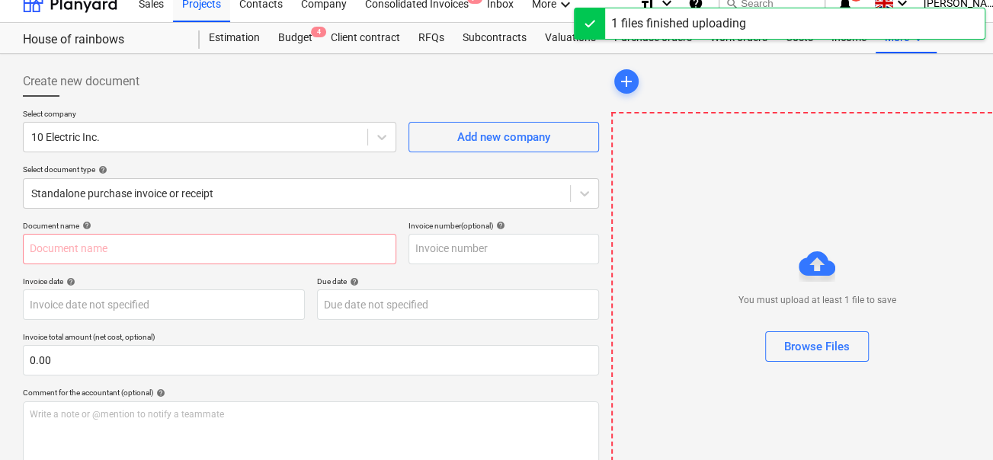
type input "untitled (1).png"
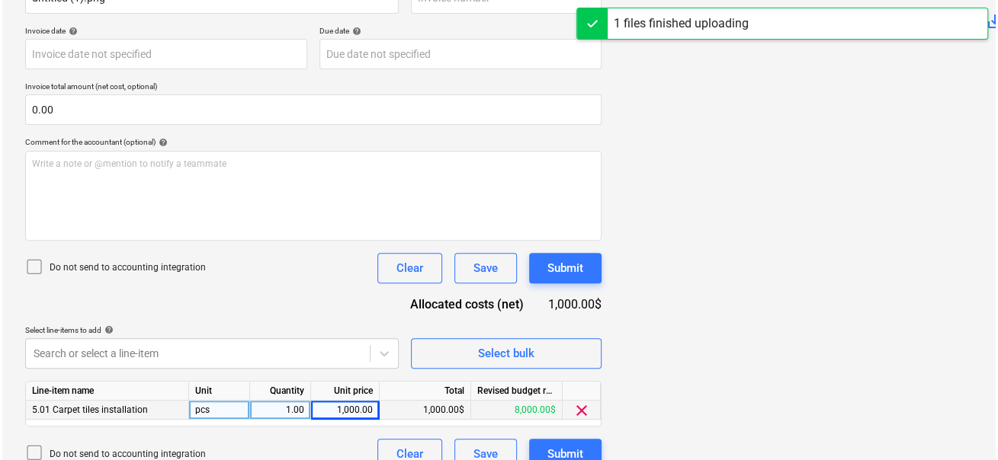
scroll to position [287, 0]
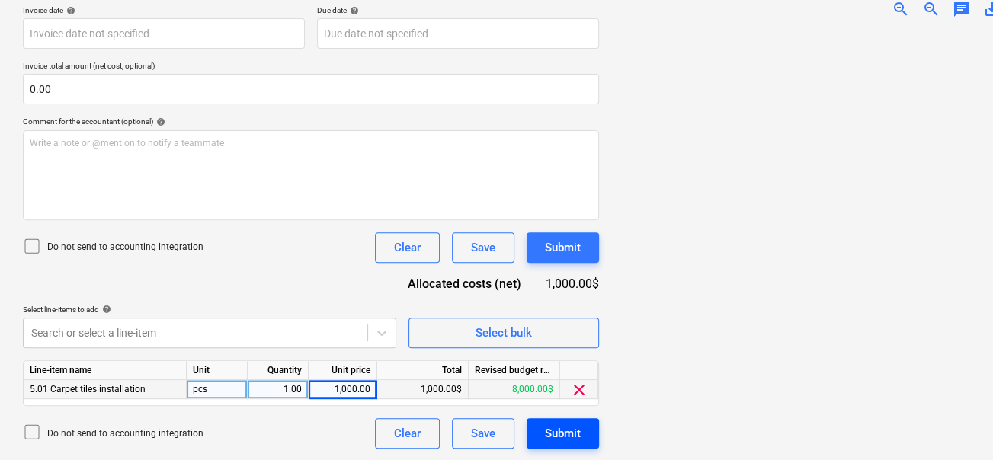
click at [559, 425] on div "Submit" at bounding box center [563, 434] width 36 height 20
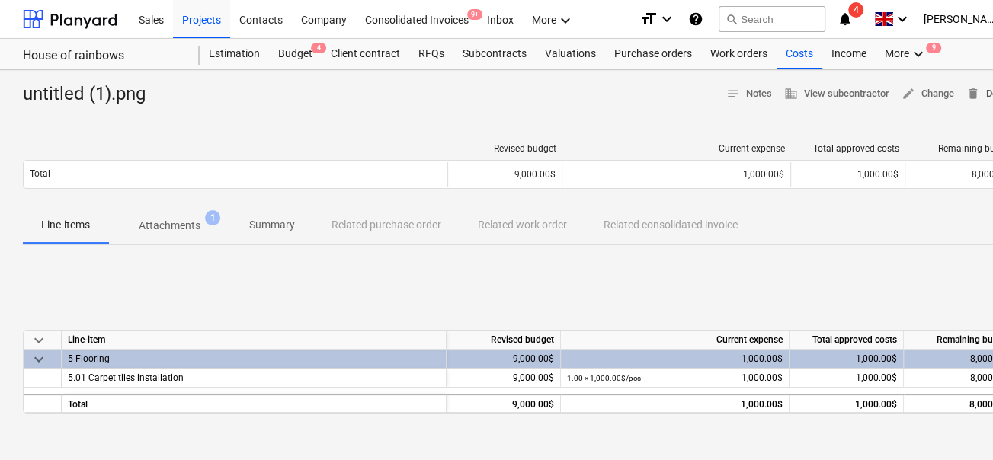
click at [975, 92] on span "delete" at bounding box center [974, 94] width 14 height 14
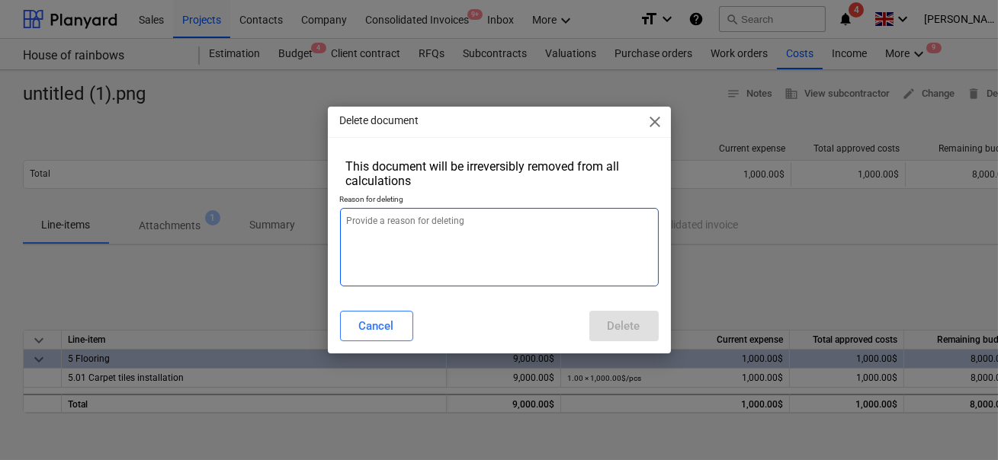
click at [534, 265] on textarea at bounding box center [499, 247] width 319 height 79
type textarea "x"
type textarea "s"
type textarea "x"
type textarea "sä"
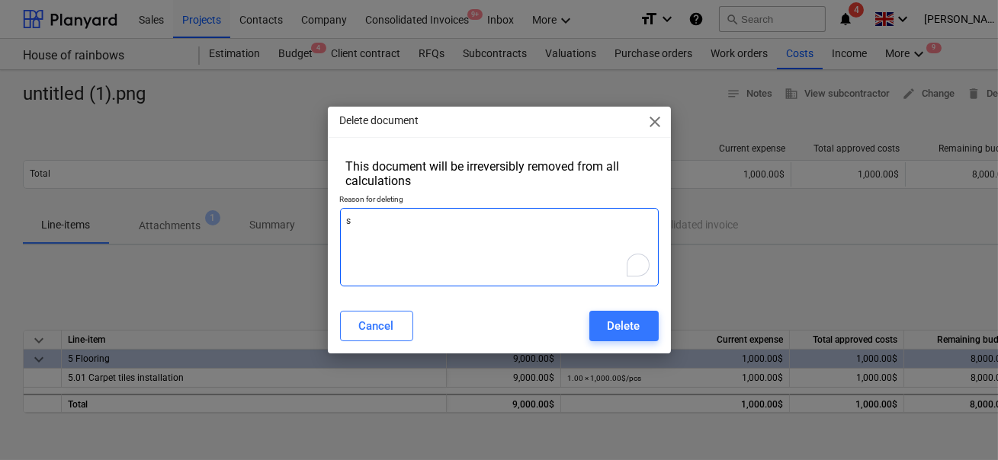
type textarea "x"
type textarea "säkfj"
type textarea "x"
type textarea "säkfjöslk"
type textarea "x"
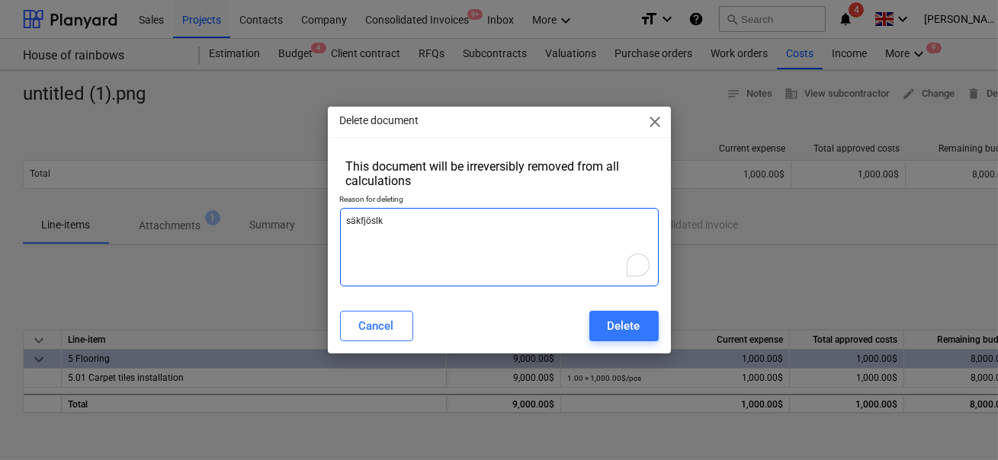
type textarea "säkfjöslkd"
type textarea "x"
type textarea "säkfjöslkdsj"
type textarea "x"
type textarea "säkfjöslkdsjf"
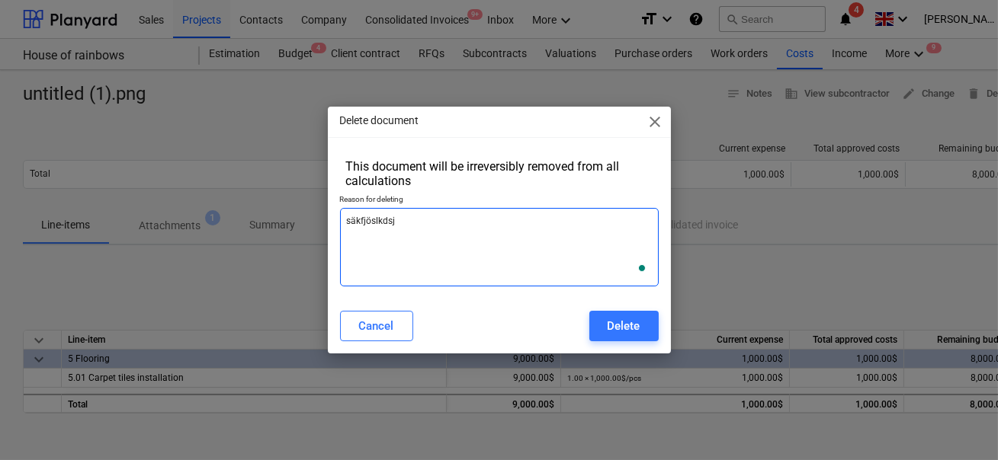
type textarea "x"
type textarea "säkfjöslkdsjf"
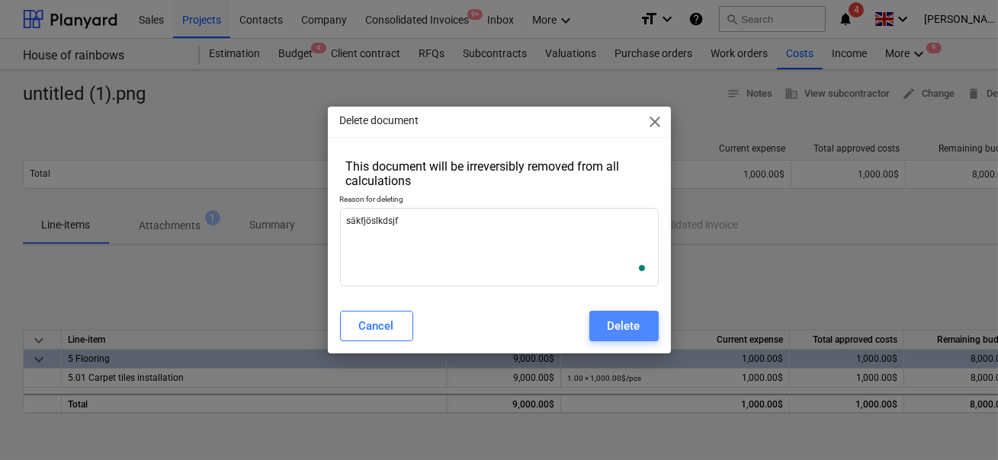
click at [640, 325] on button "Delete" at bounding box center [623, 326] width 69 height 30
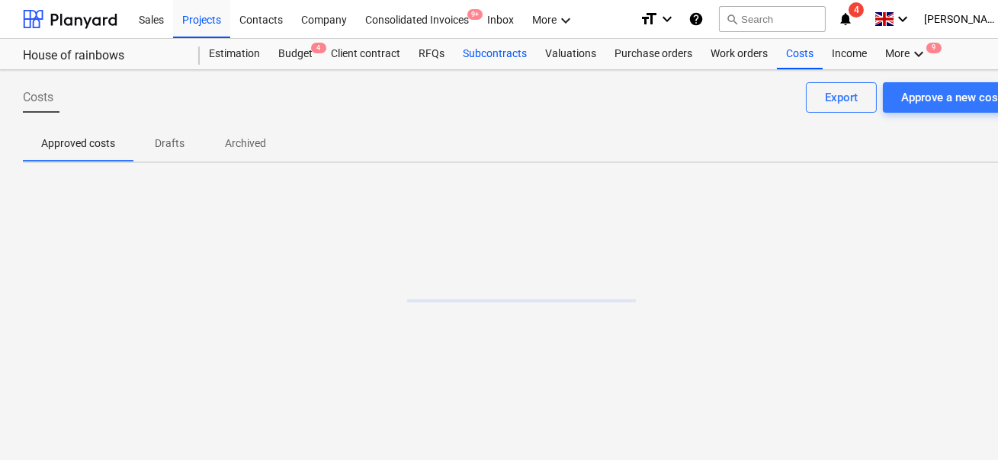
type textarea "x"
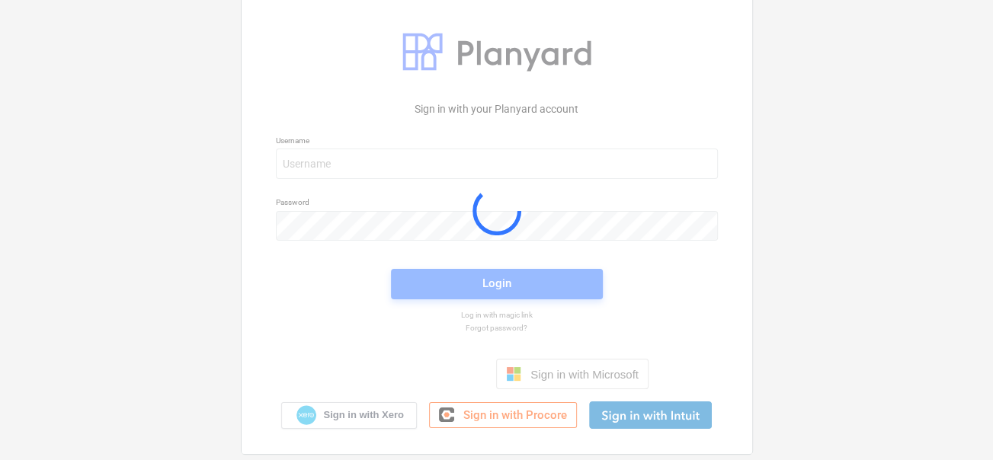
scroll to position [45, 0]
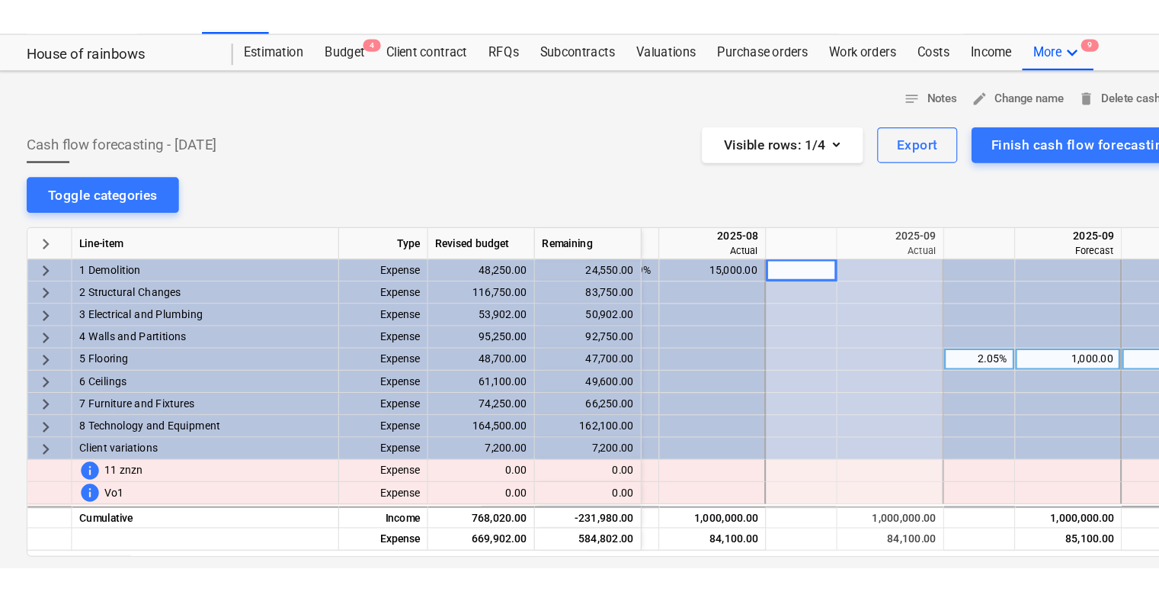
scroll to position [0, 1610]
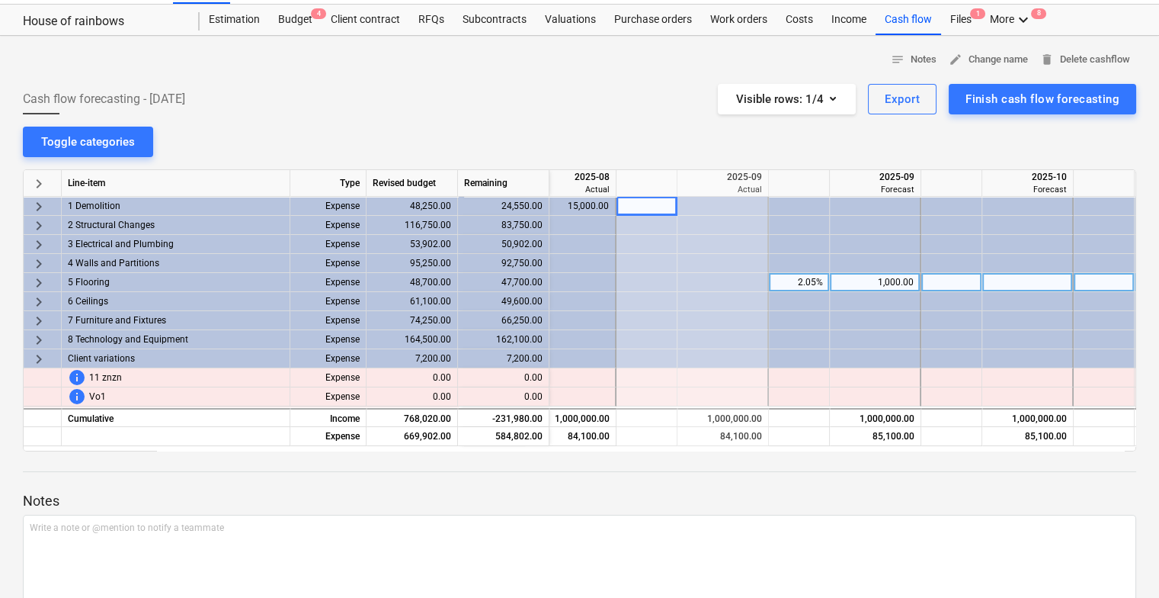
click at [881, 277] on div "1,000.00" at bounding box center [875, 282] width 78 height 19
click at [880, 284] on input "1000" at bounding box center [875, 282] width 90 height 18
